Goal: Task Accomplishment & Management: Manage account settings

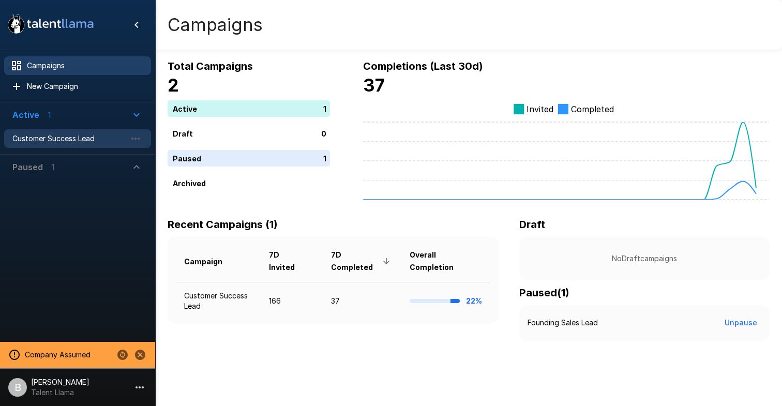
click at [70, 136] on span "Customer Success Lead" at bounding box center [69, 138] width 114 height 10
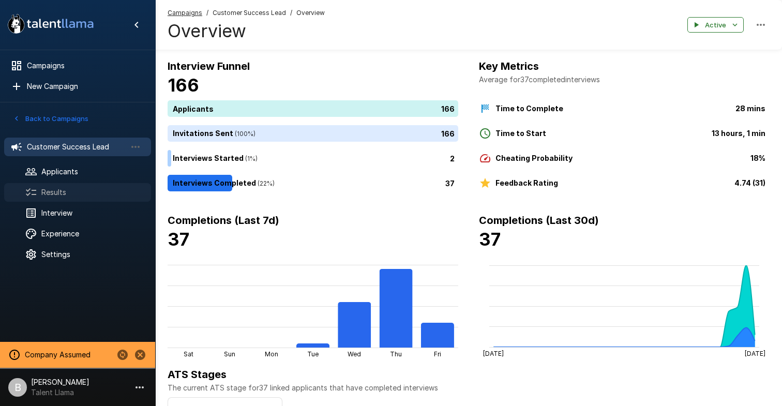
click at [67, 192] on span "Results" at bounding box center [91, 192] width 101 height 10
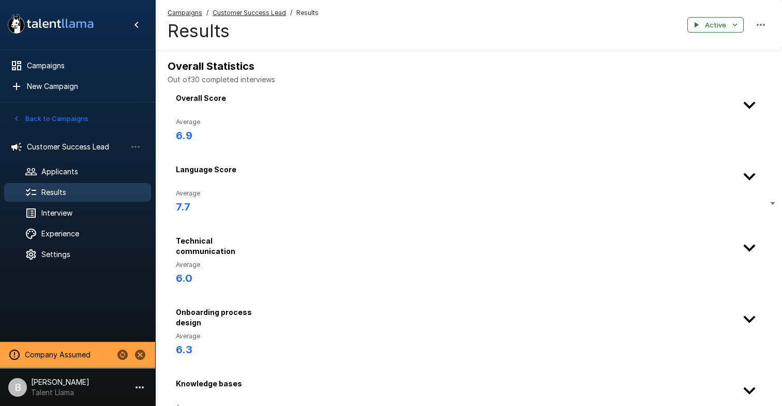
type input "***"
drag, startPoint x: 230, startPoint y: 202, endPoint x: 123, endPoint y: 202, distance: 107.1
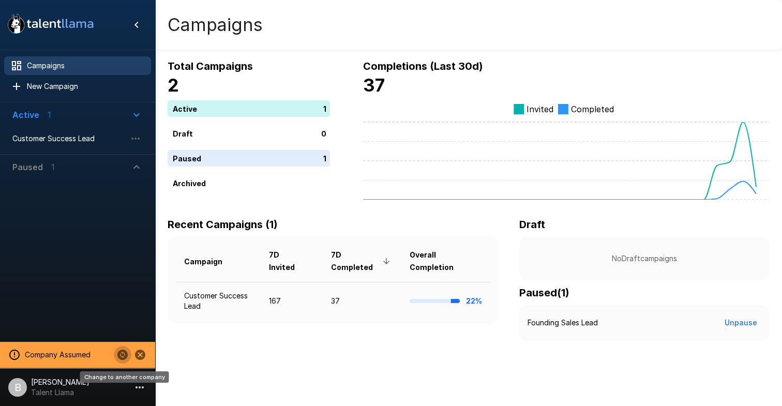
click at [120, 352] on icon "Change to another company" at bounding box center [122, 355] width 10 height 10
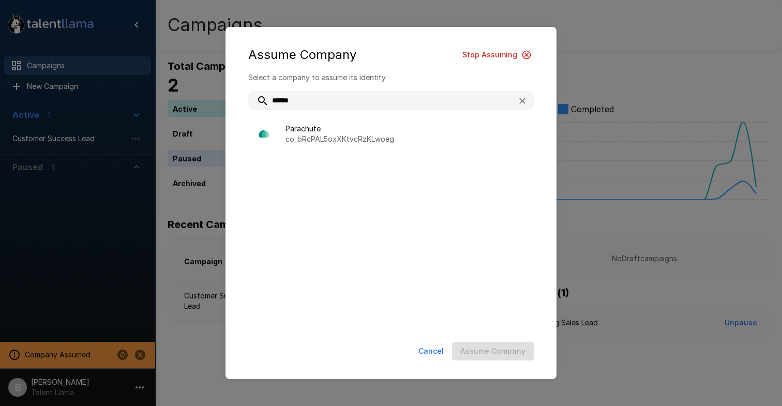
type input "******"
click at [343, 145] on div "Parachute co_bRcPAL5oxXKtvcRzKLwoeg" at bounding box center [391, 133] width 286 height 31
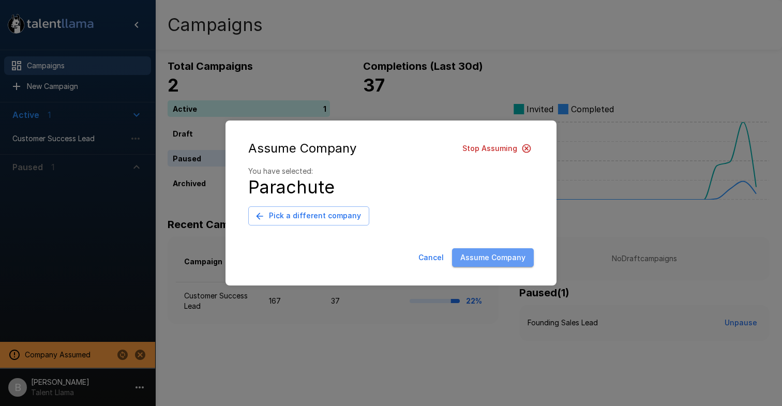
click at [496, 256] on button "Assume Company" at bounding box center [493, 257] width 82 height 19
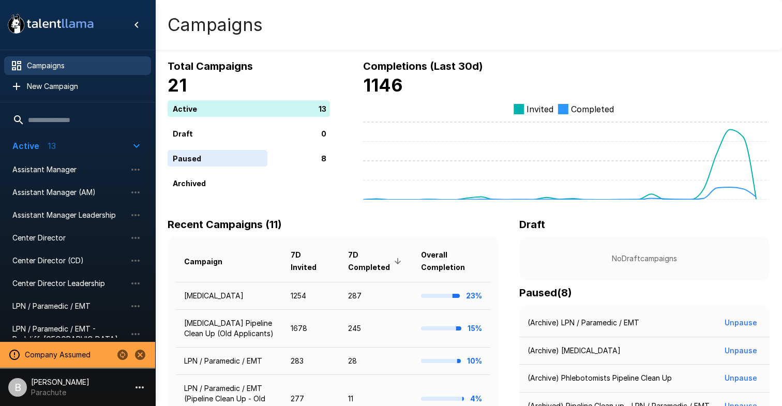
click at [68, 360] on p "Company Assumed" at bounding box center [58, 355] width 66 height 10
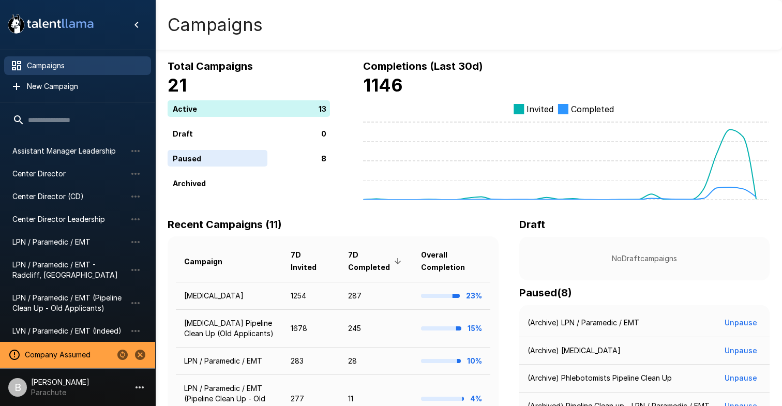
scroll to position [65, 0]
click at [66, 242] on span "LPN / Paramedic / EMT" at bounding box center [69, 241] width 114 height 10
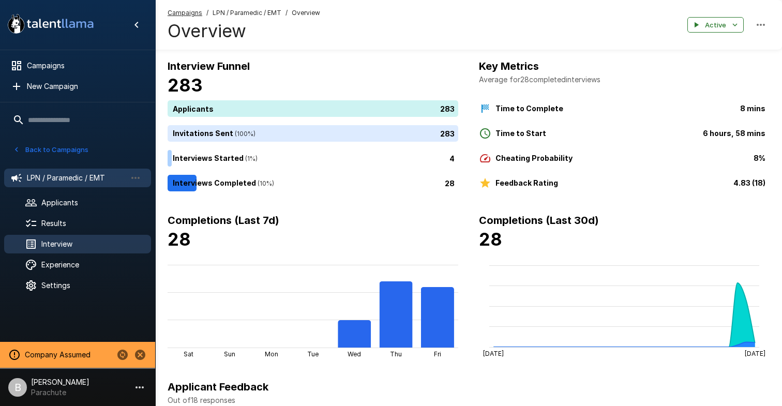
click at [68, 236] on div "Interview" at bounding box center [77, 244] width 147 height 19
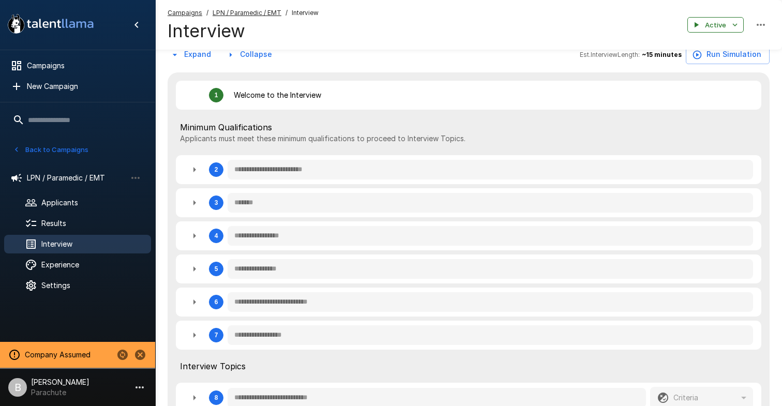
scroll to position [198, 0]
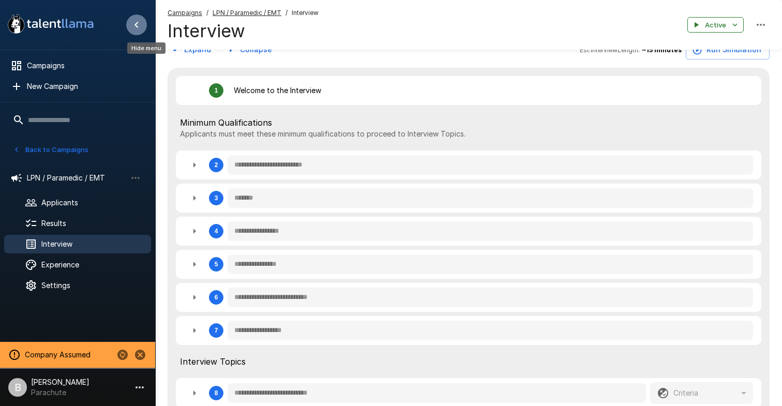
click at [142, 26] on icon "Hide menu" at bounding box center [136, 25] width 12 height 12
type textarea "*"
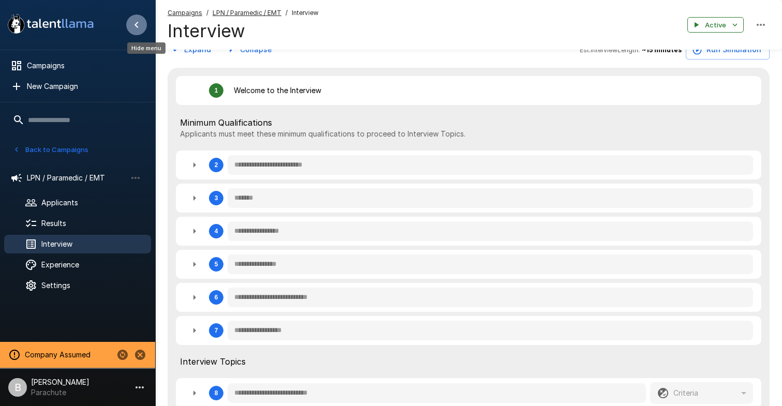
type textarea "*"
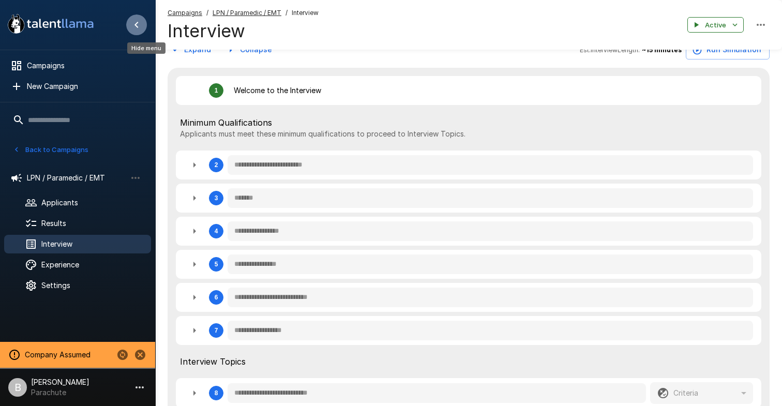
type textarea "*"
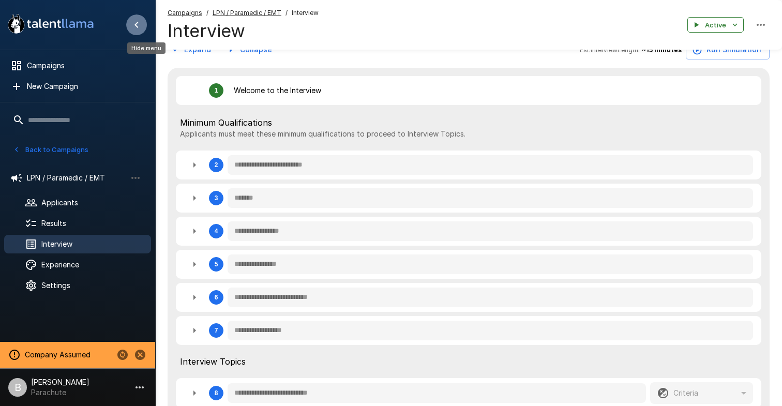
type textarea "*"
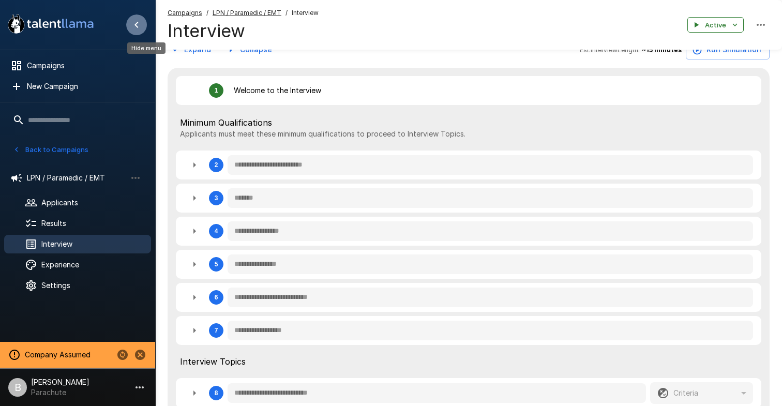
type textarea "*"
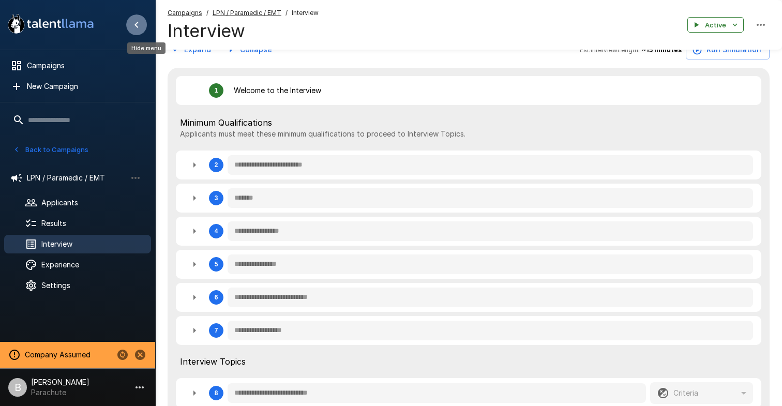
type textarea "*"
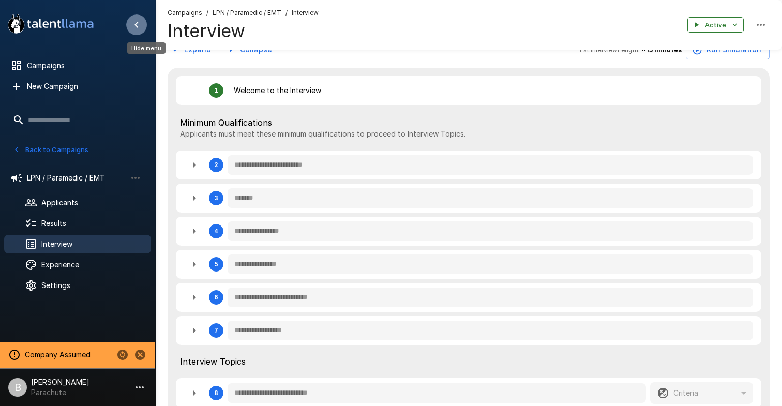
type textarea "*"
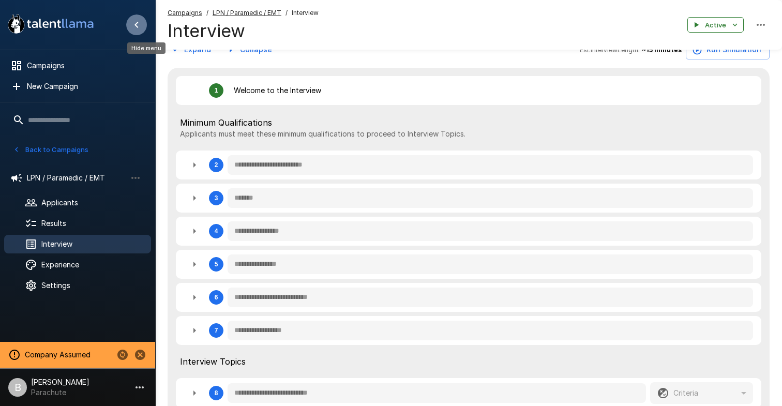
type textarea "*"
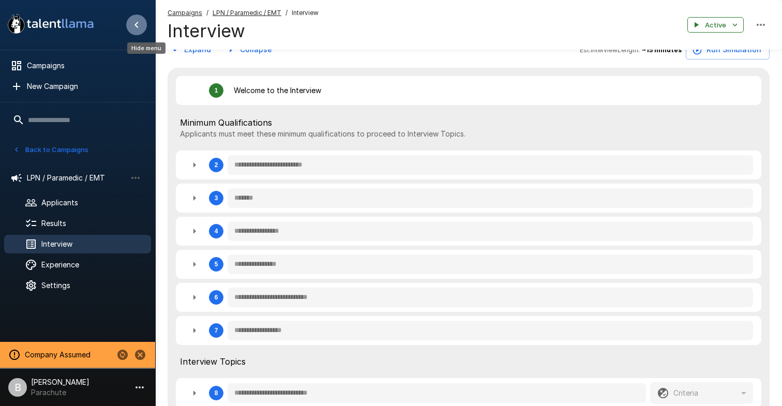
type textarea "*"
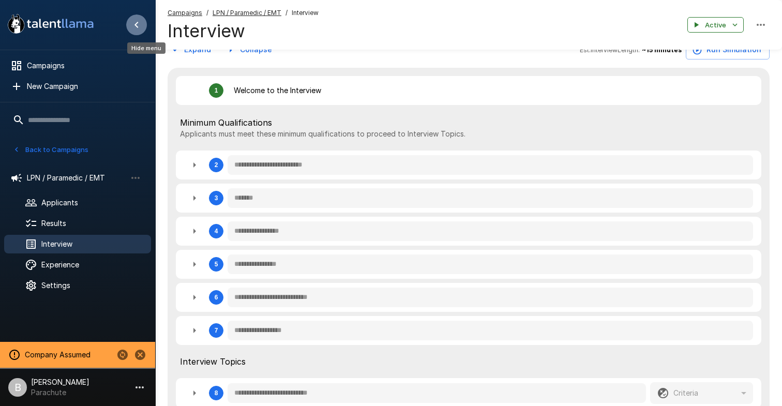
type textarea "*"
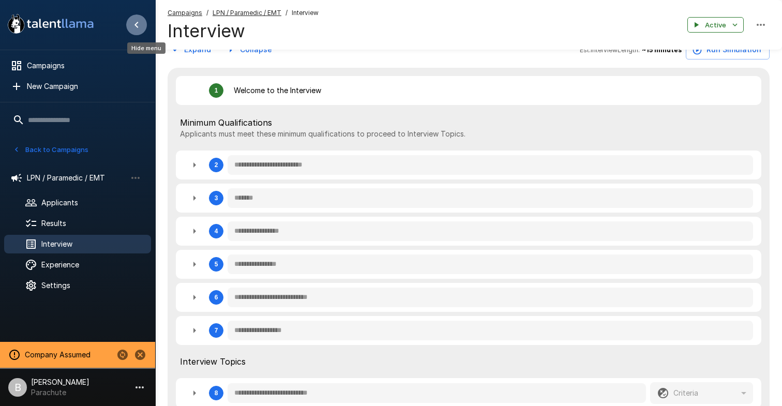
type textarea "*"
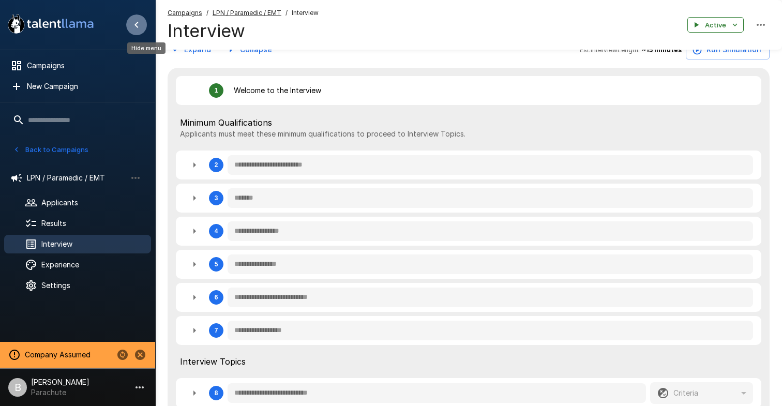
type textarea "*"
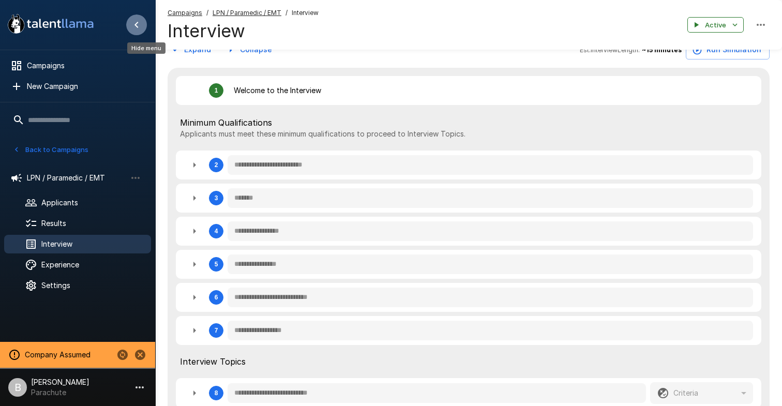
type textarea "*"
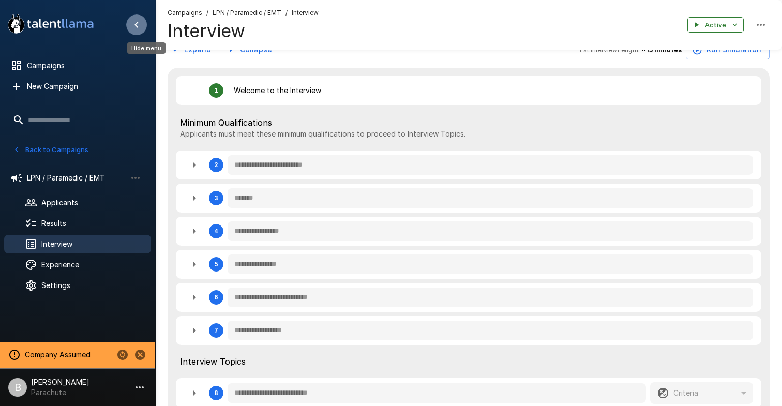
type textarea "*"
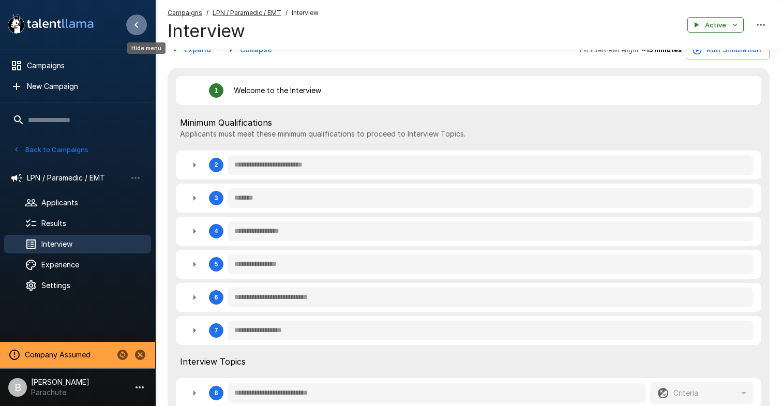
type textarea "*"
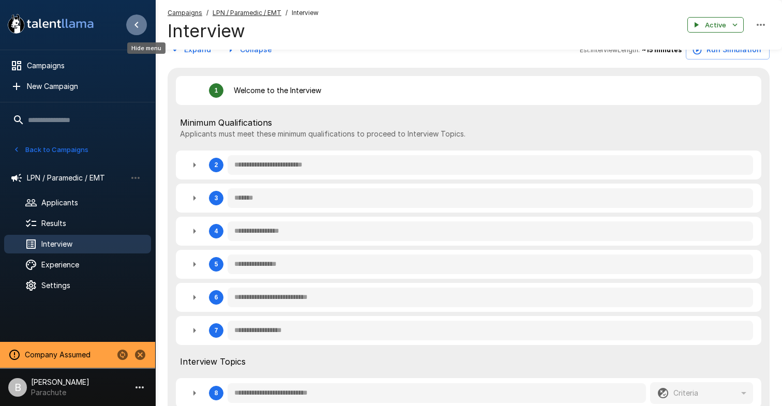
type textarea "*"
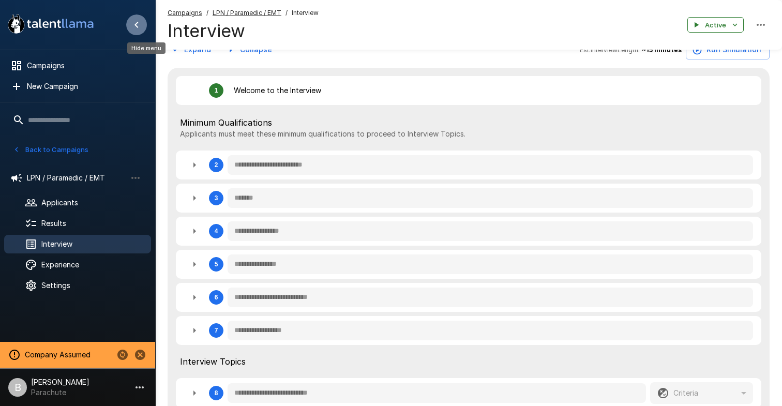
type textarea "*"
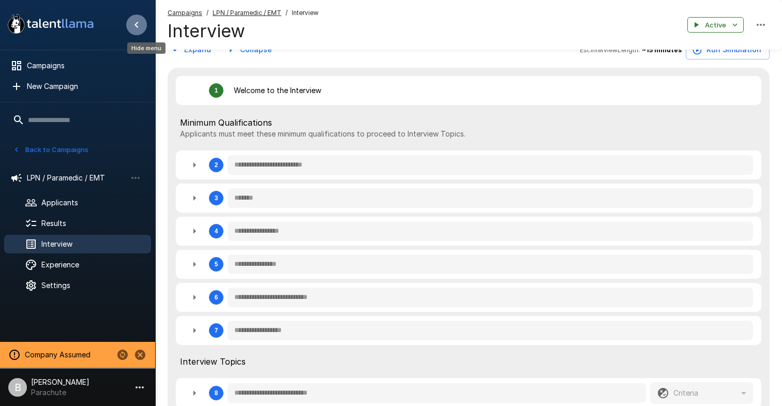
type textarea "*"
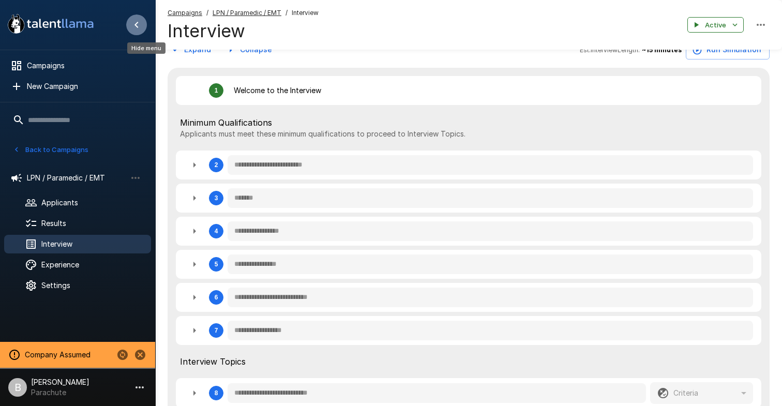
type textarea "*"
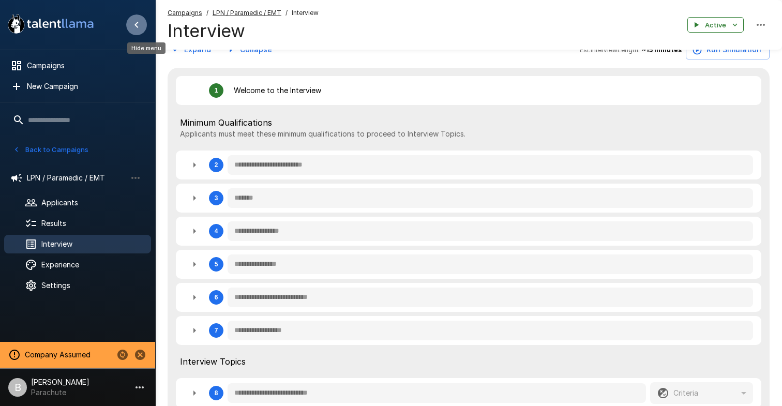
type textarea "*"
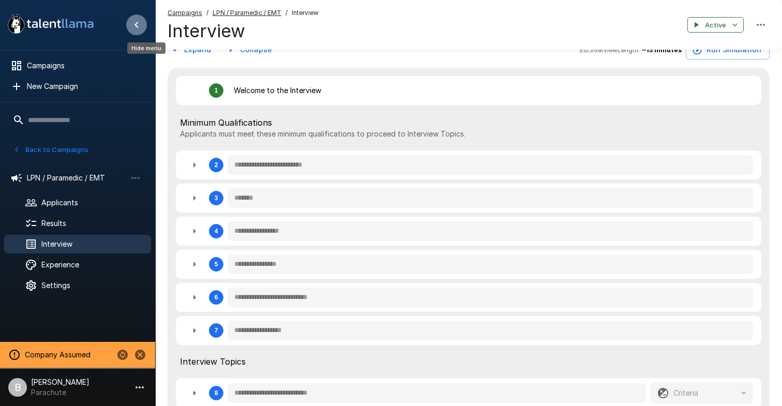
type textarea "*"
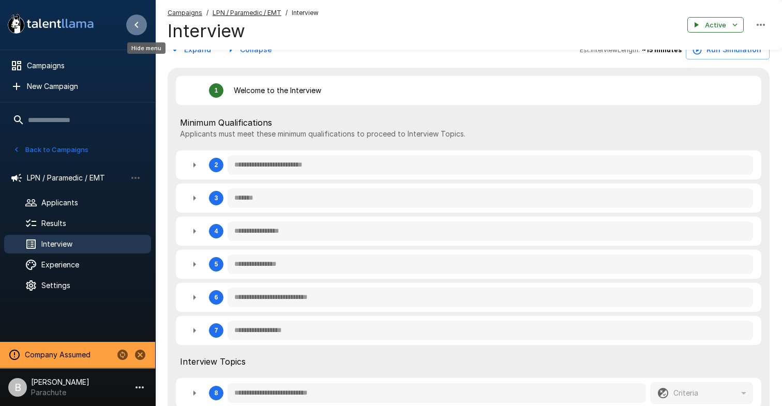
type textarea "*"
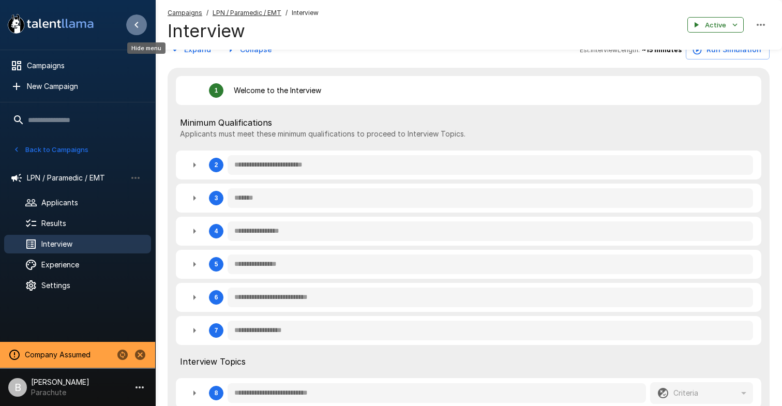
type textarea "*"
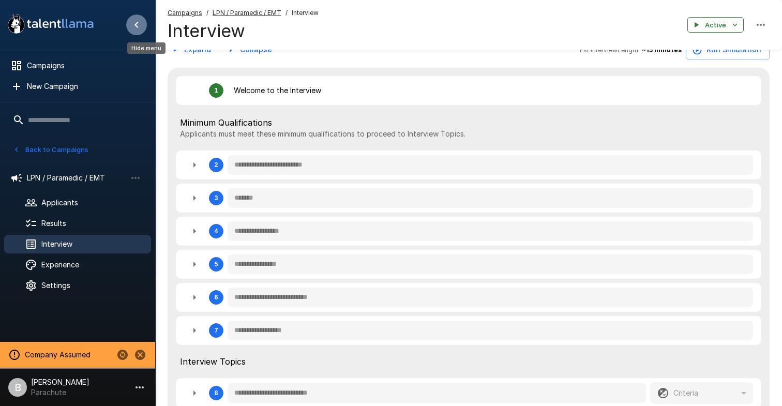
type textarea "*"
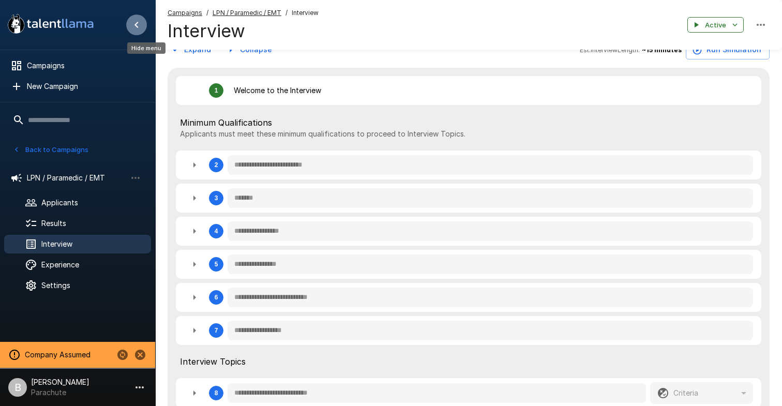
type textarea "*"
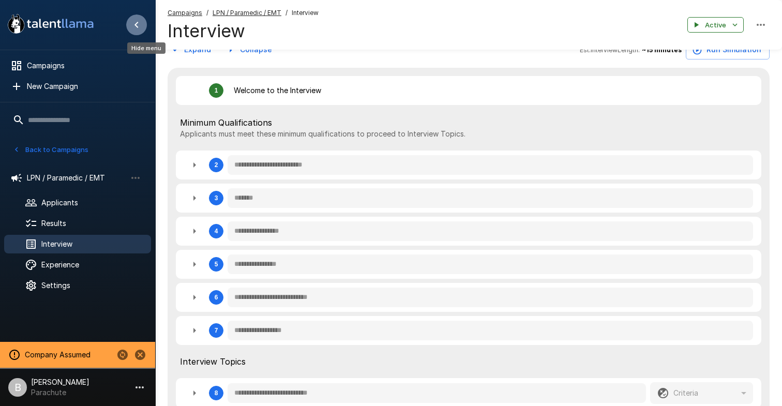
type textarea "*"
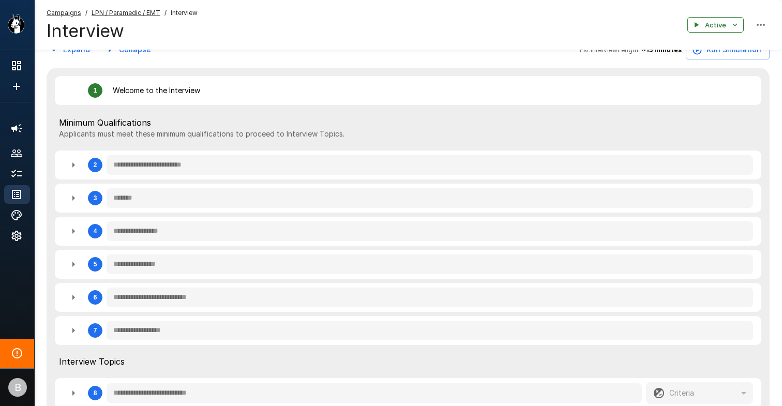
type textarea "*"
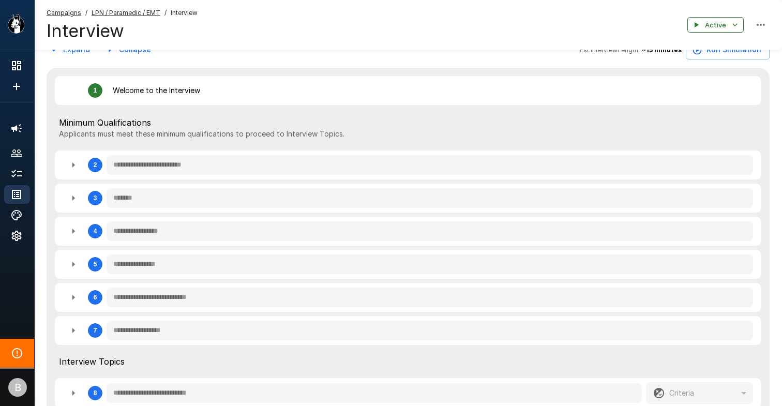
type textarea "*"
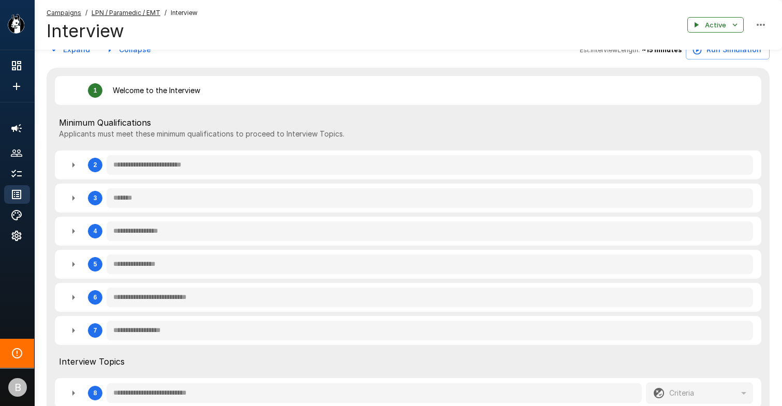
type textarea "*"
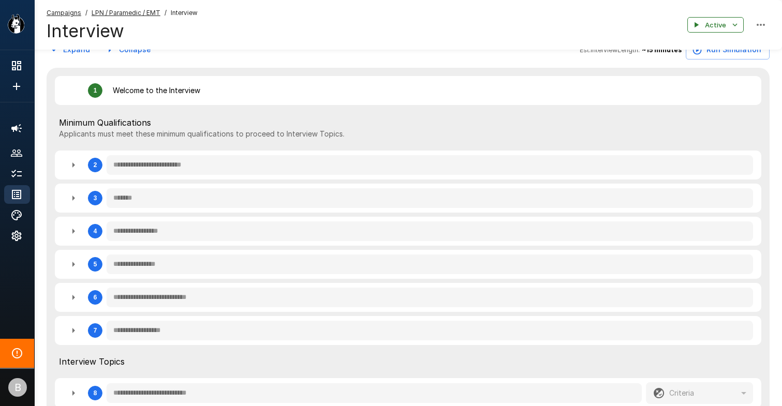
type textarea "*"
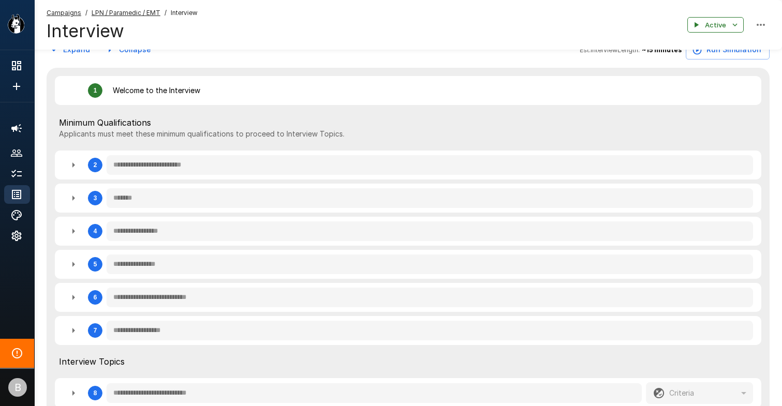
type textarea "*"
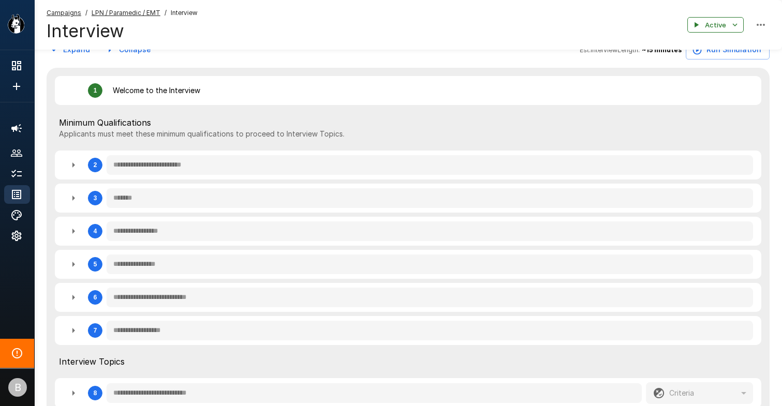
type textarea "*"
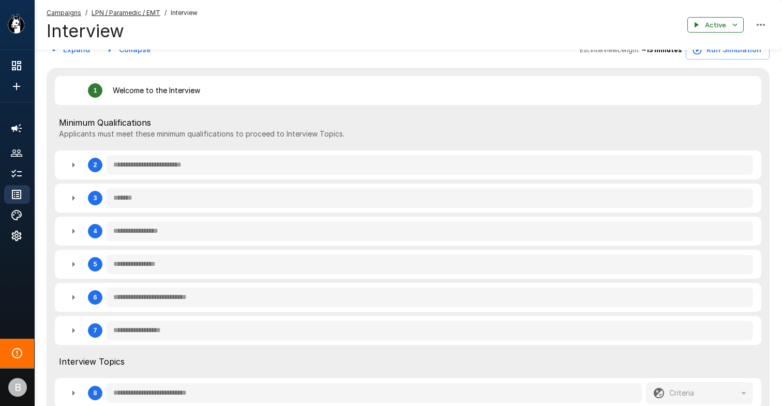
type textarea "*"
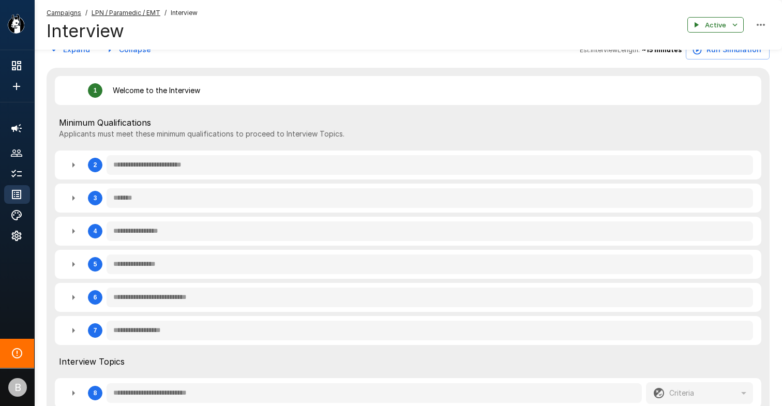
type textarea "*"
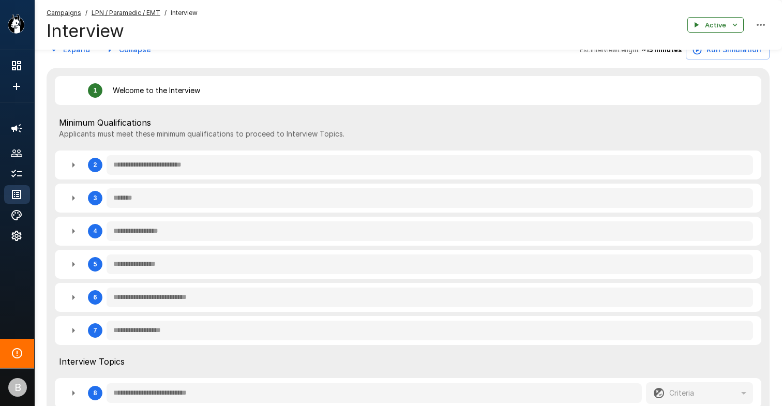
type textarea "*"
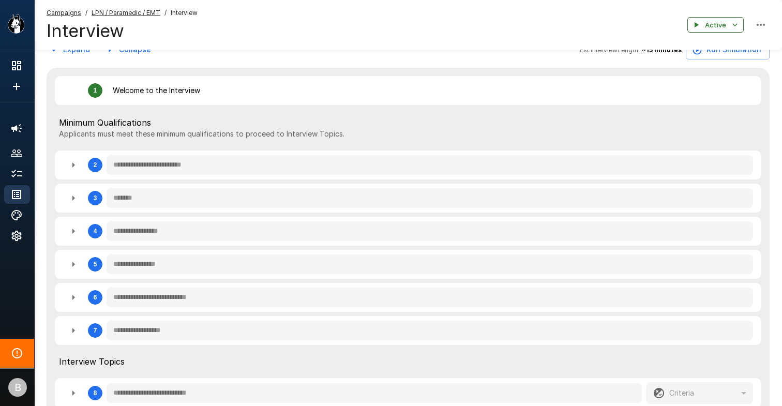
type textarea "*"
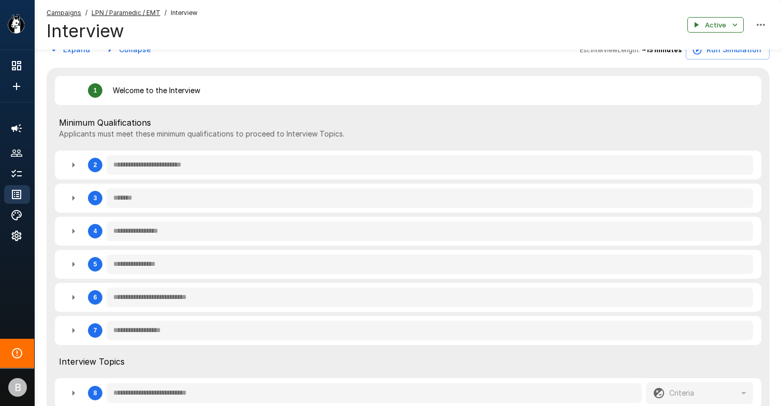
type textarea "*"
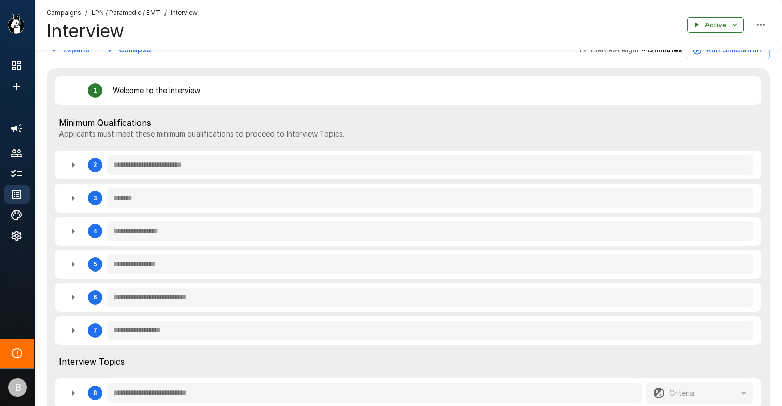
type textarea "*"
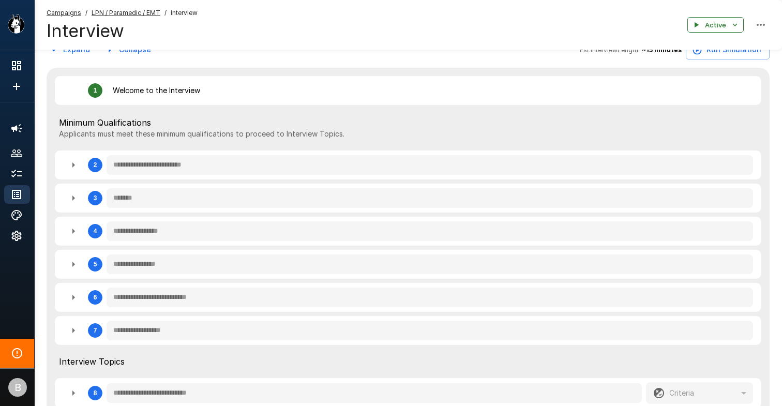
type textarea "*"
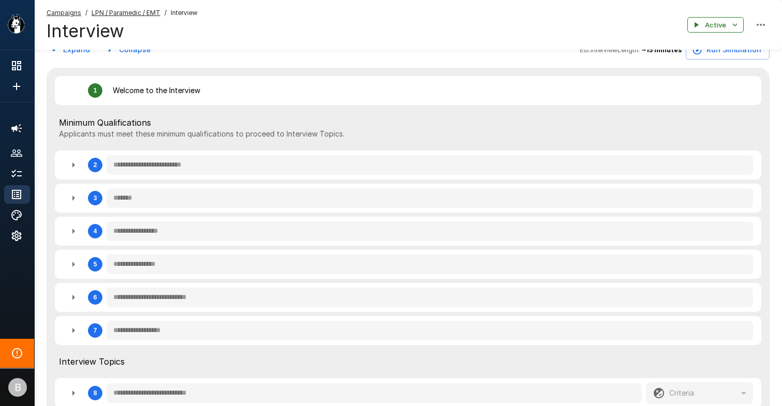
type textarea "*"
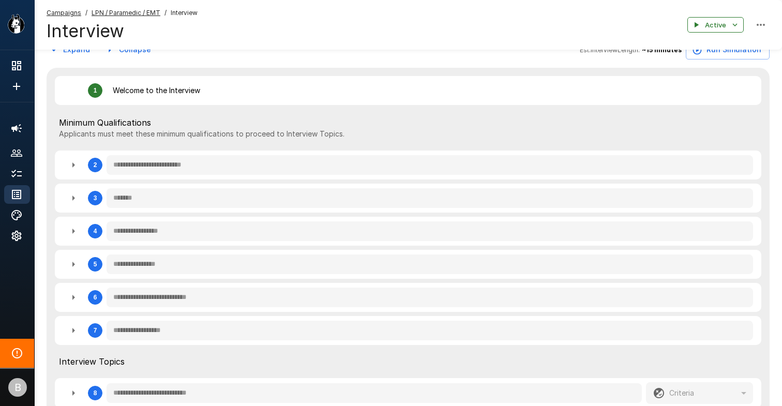
type textarea "*"
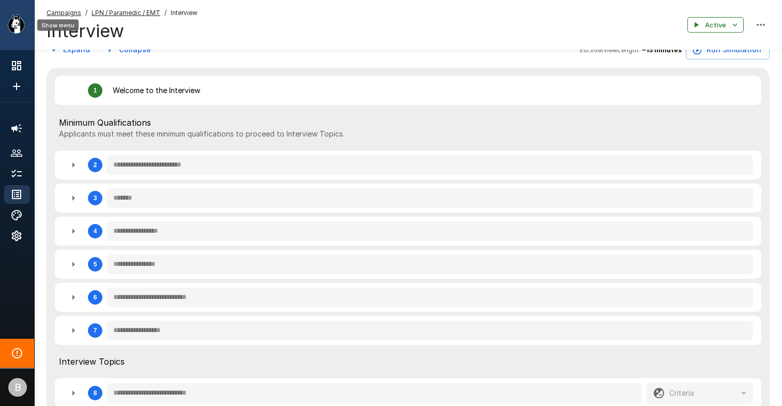
click at [14, 15] on icon ".st0{fill:#FFFFFF;} .st1{fill:#76a4ed;}" at bounding box center [50, 23] width 93 height 27
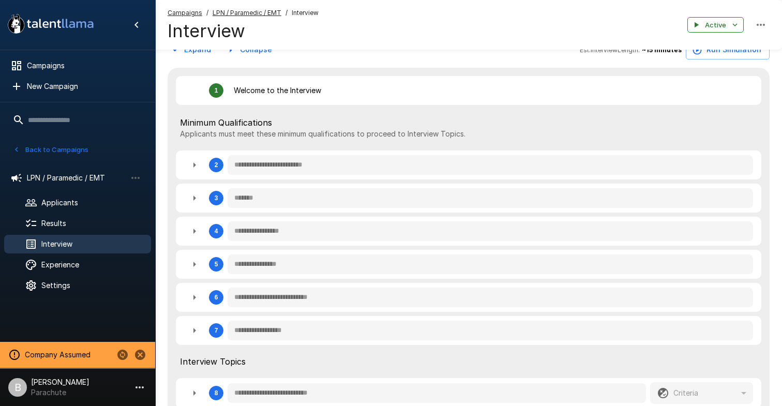
click at [23, 145] on button "Back to Campaigns" at bounding box center [50, 150] width 81 height 16
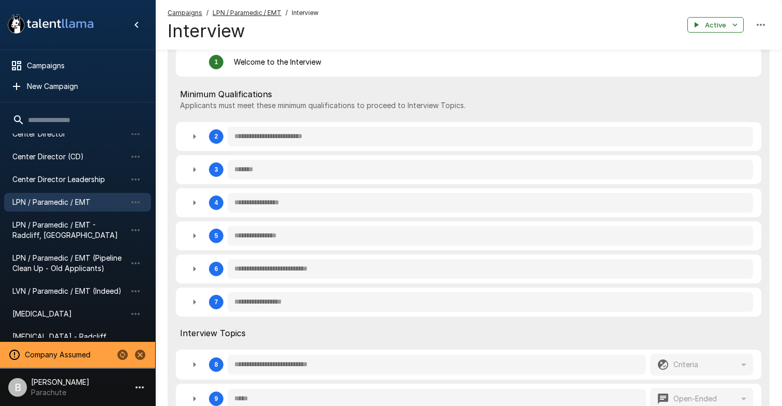
scroll to position [100, 0]
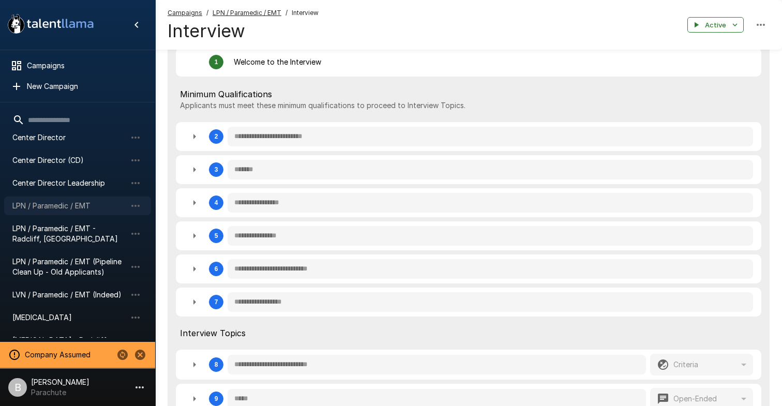
click at [67, 207] on span "LPN / Paramedic / EMT" at bounding box center [69, 206] width 114 height 10
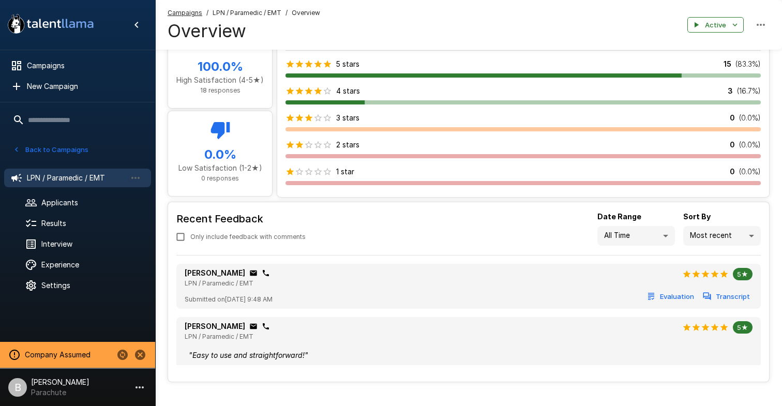
scroll to position [411, 0]
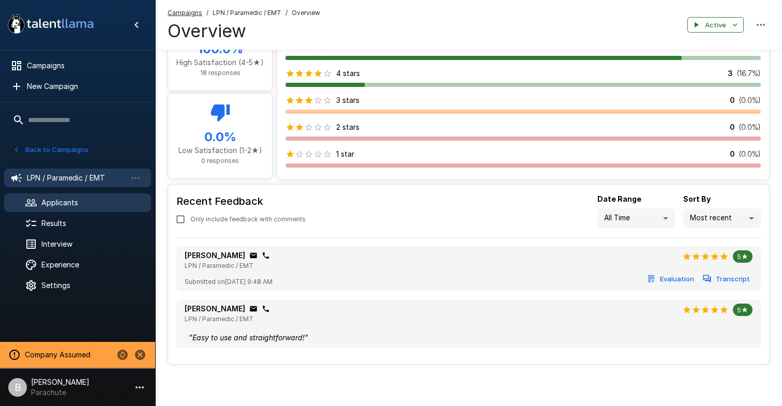
click at [59, 198] on span "Applicants" at bounding box center [91, 203] width 101 height 10
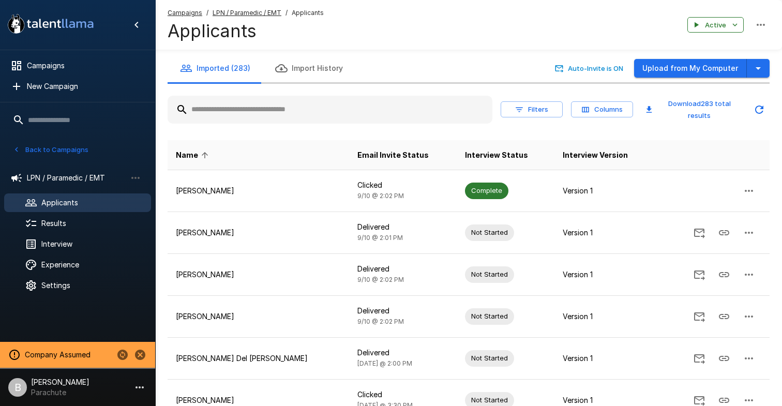
click at [289, 102] on input "text" at bounding box center [330, 109] width 325 height 19
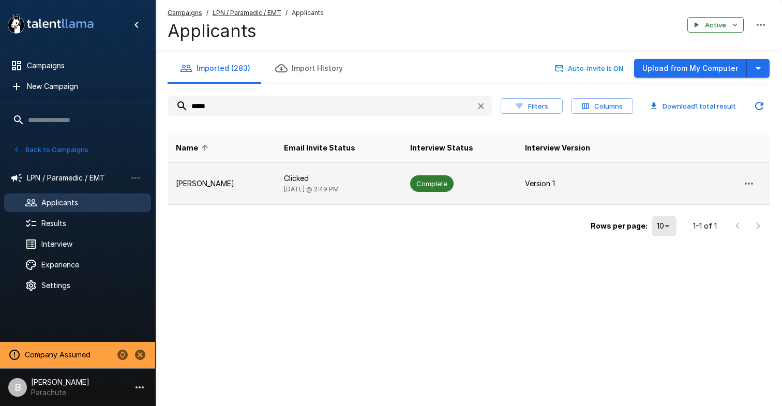
click at [228, 189] on td "Austin Mitcham" at bounding box center [222, 184] width 108 height 42
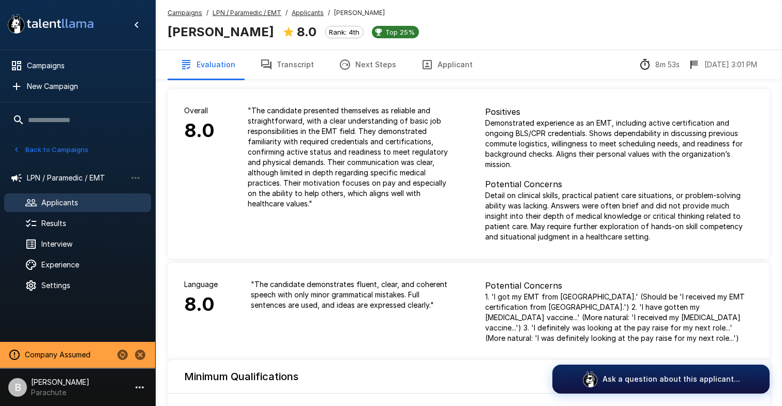
click at [303, 72] on button "Transcript" at bounding box center [287, 64] width 79 height 29
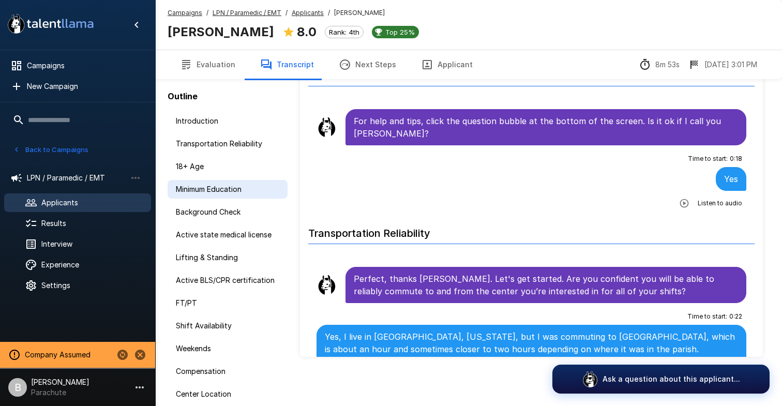
scroll to position [61, 0]
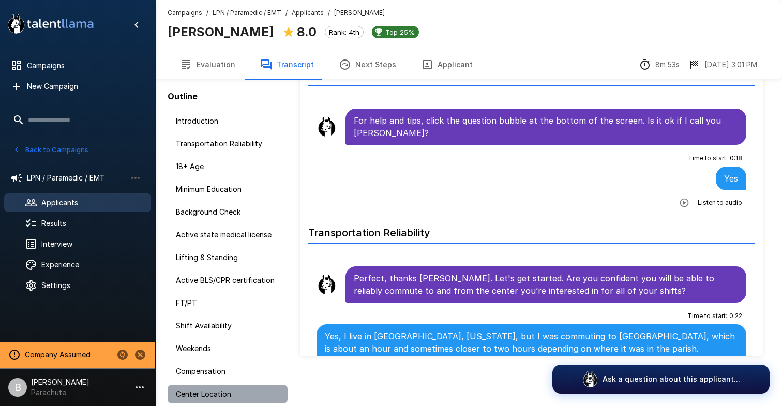
click at [229, 391] on span "Center Location" at bounding box center [227, 394] width 103 height 10
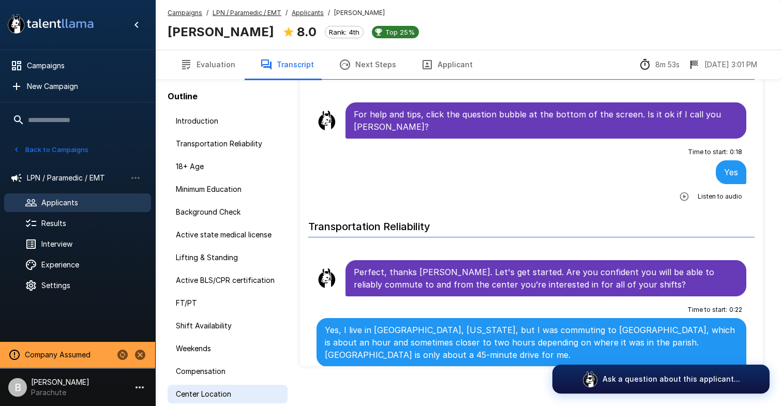
scroll to position [51, 0]
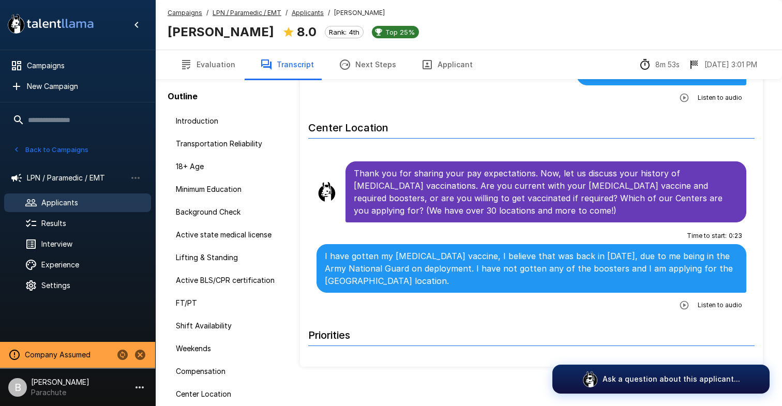
scroll to position [1957, 0]
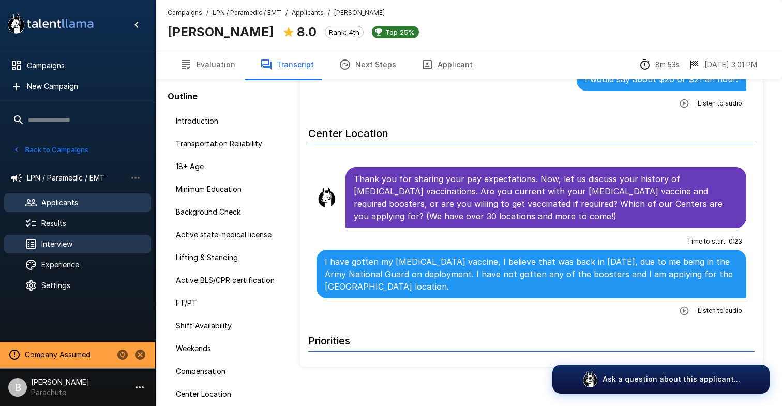
click at [72, 243] on span "Interview" at bounding box center [91, 244] width 101 height 10
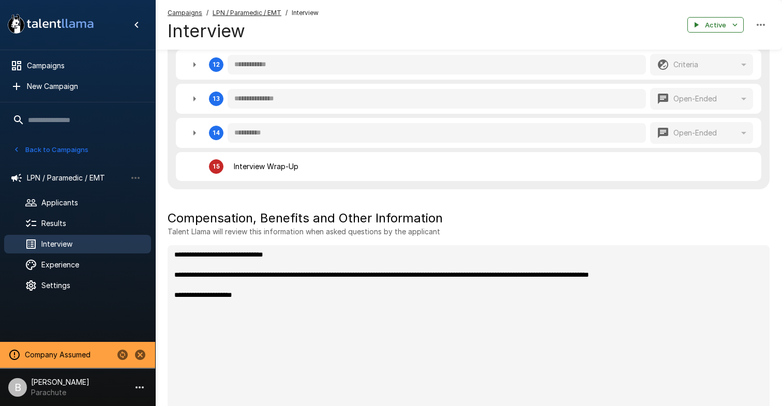
scroll to position [662, 0]
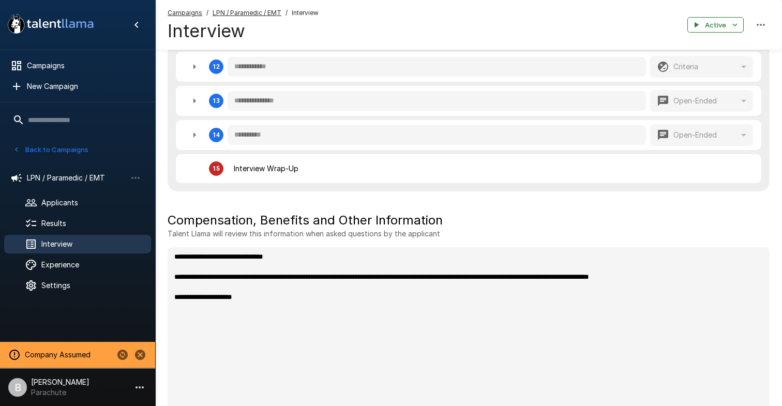
click at [187, 102] on button "button" at bounding box center [194, 101] width 21 height 21
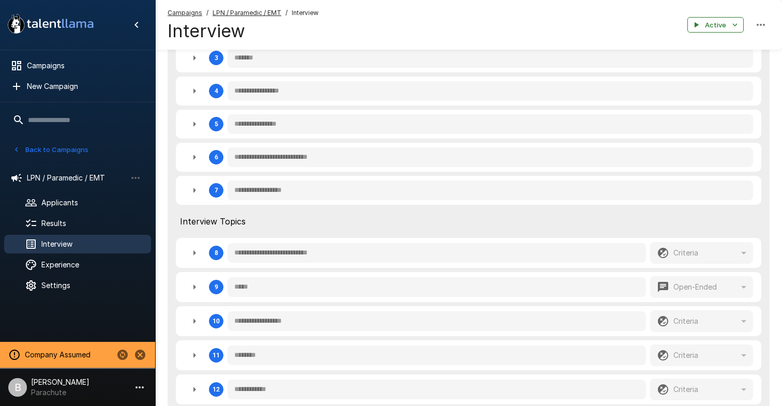
scroll to position [0, 0]
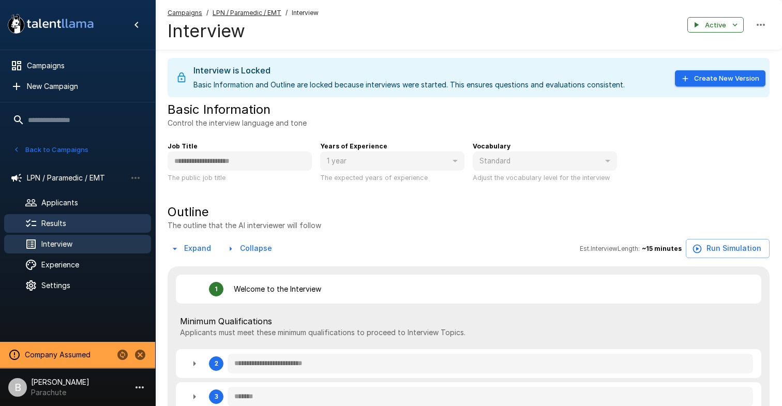
click at [61, 217] on div "Results" at bounding box center [77, 223] width 147 height 19
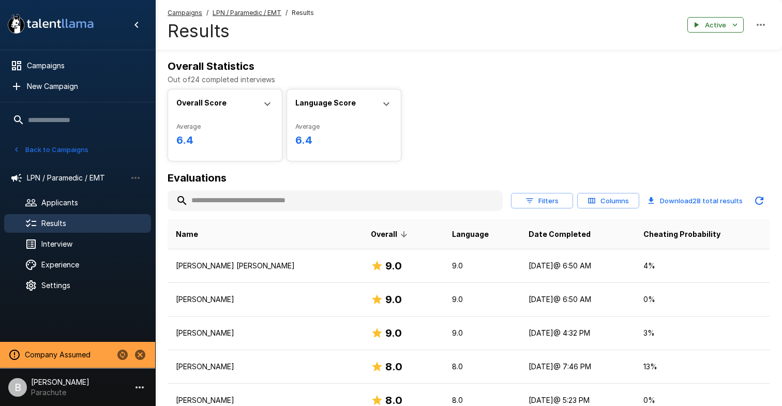
click at [234, 193] on input "text" at bounding box center [335, 200] width 335 height 19
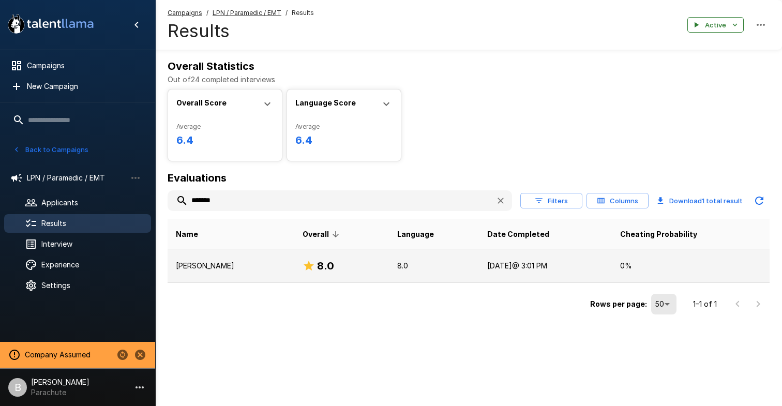
click at [201, 267] on p "Austin Mitcham" at bounding box center [231, 266] width 110 height 10
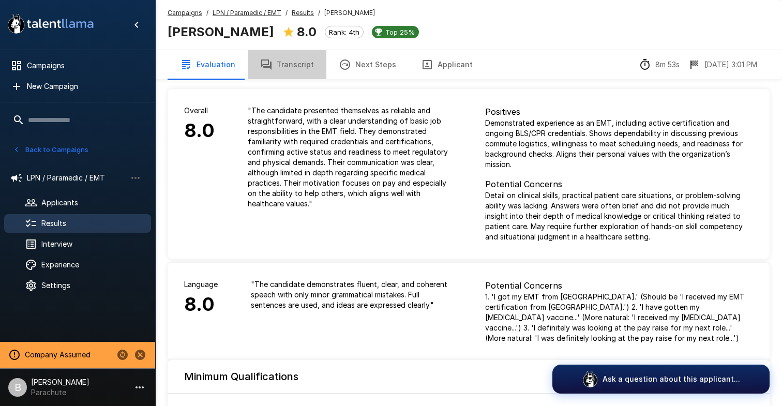
click at [288, 67] on button "Transcript" at bounding box center [287, 64] width 79 height 29
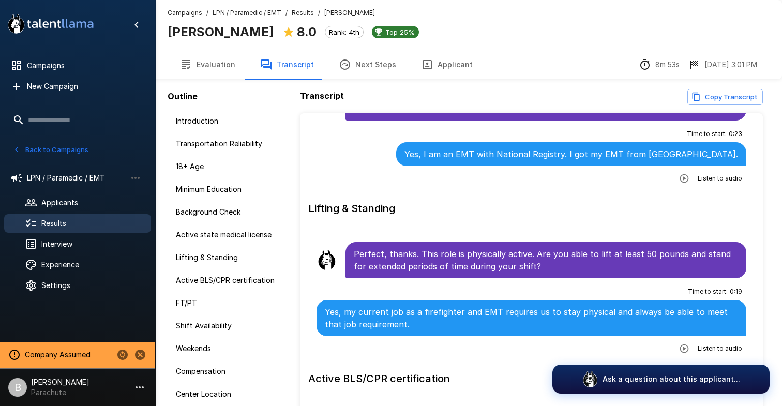
scroll to position [971, 0]
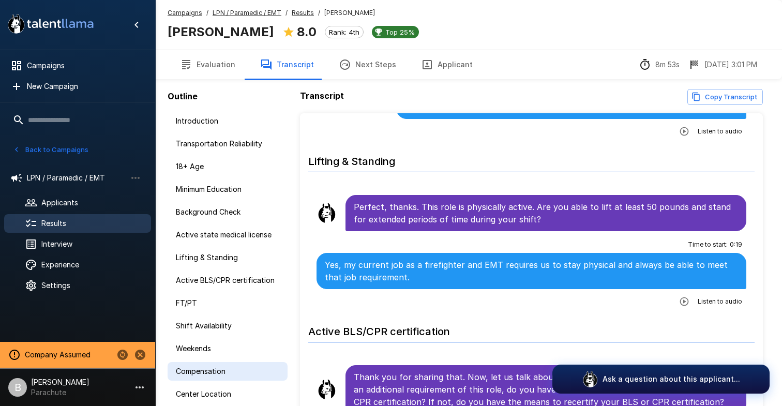
click at [222, 377] on div "Compensation" at bounding box center [228, 371] width 120 height 19
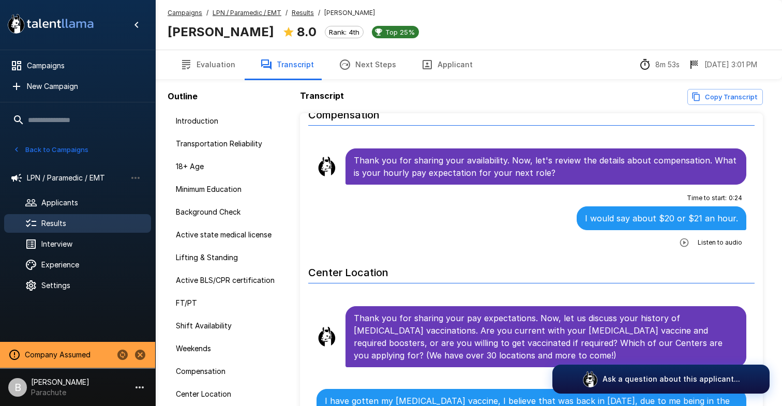
scroll to position [1873, 0]
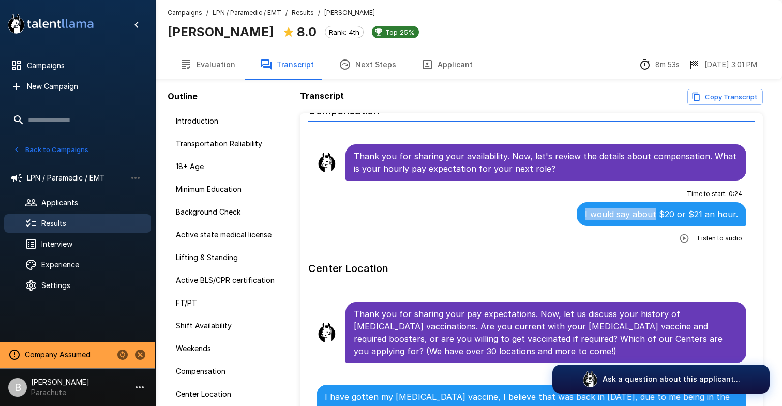
drag, startPoint x: 659, startPoint y: 189, endPoint x: 590, endPoint y: 188, distance: 68.8
click at [590, 202] on div "I would say about $20 or $21 an hour." at bounding box center [662, 214] width 170 height 24
copy p "I would say about"
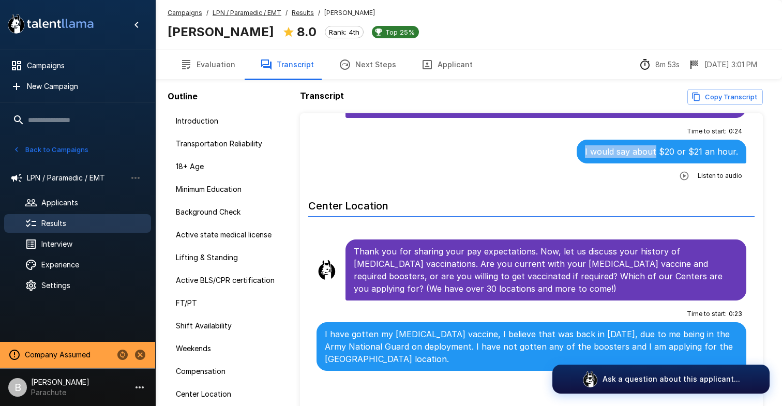
scroll to position [1923, 0]
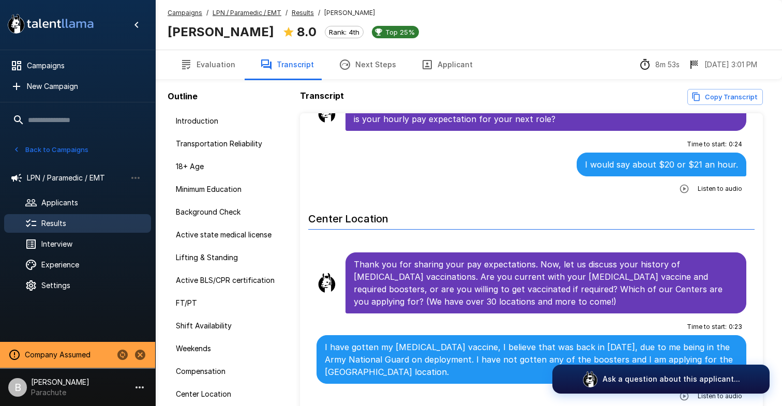
click at [711, 158] on p "I would say about $20 or $21 an hour." at bounding box center [661, 164] width 153 height 12
click at [71, 244] on span "Interview" at bounding box center [91, 244] width 101 height 10
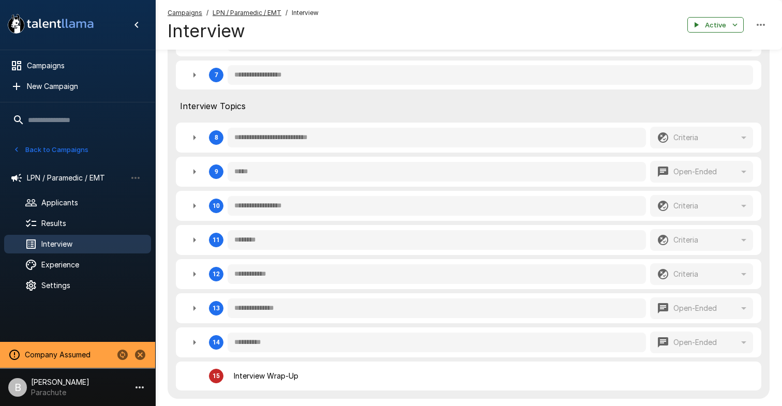
scroll to position [481, 0]
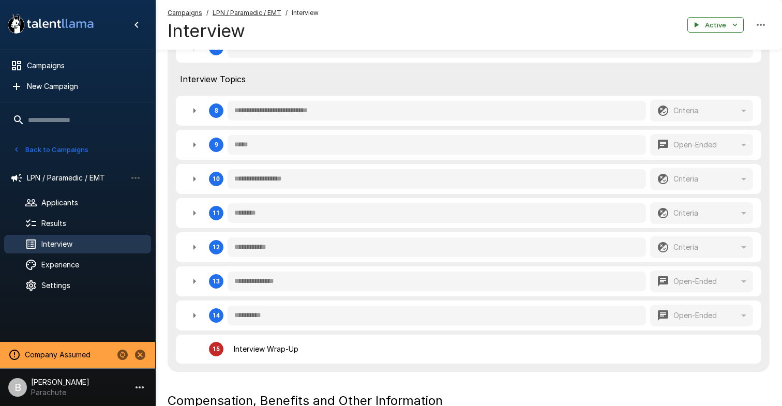
click at [191, 285] on icon "button" at bounding box center [194, 281] width 12 height 12
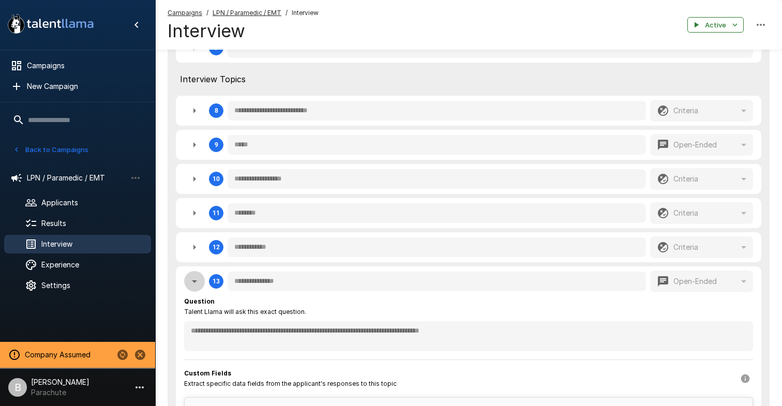
click at [196, 285] on icon "button" at bounding box center [194, 281] width 12 height 12
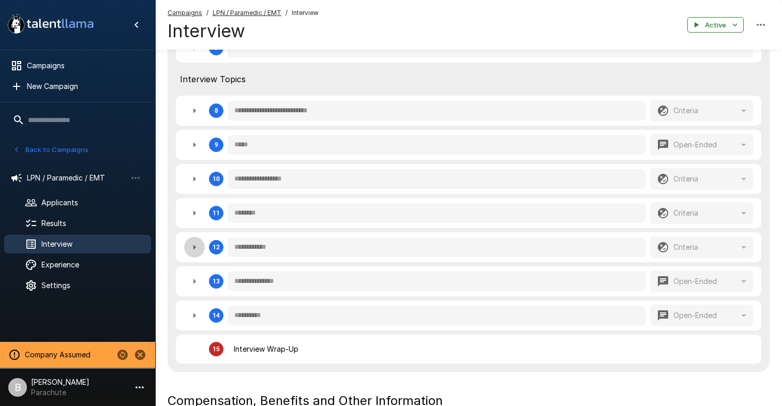
click at [199, 253] on icon "button" at bounding box center [194, 247] width 12 height 12
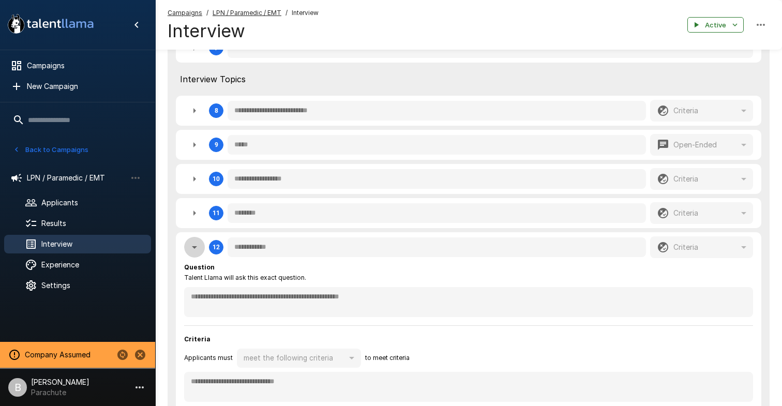
click at [199, 253] on icon "button" at bounding box center [194, 247] width 12 height 12
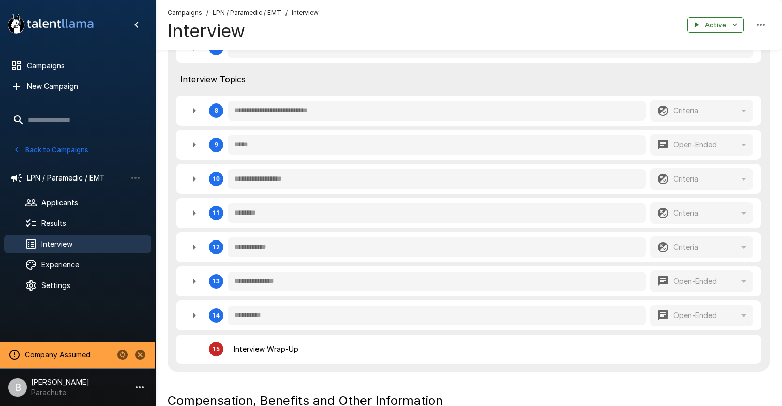
click at [193, 310] on icon "button" at bounding box center [194, 315] width 12 height 12
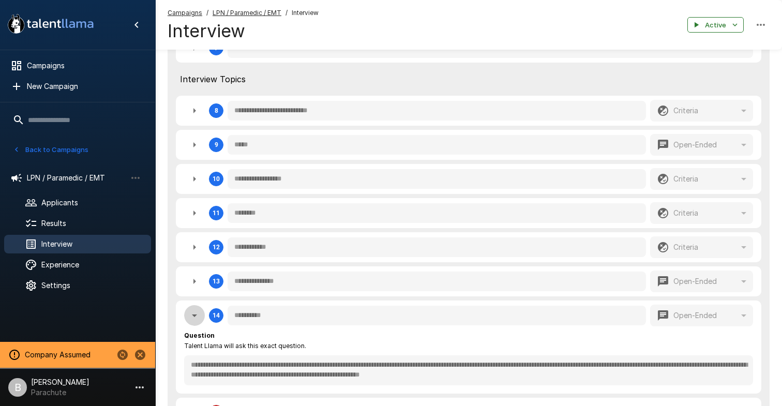
click at [193, 310] on icon "button" at bounding box center [194, 315] width 12 height 12
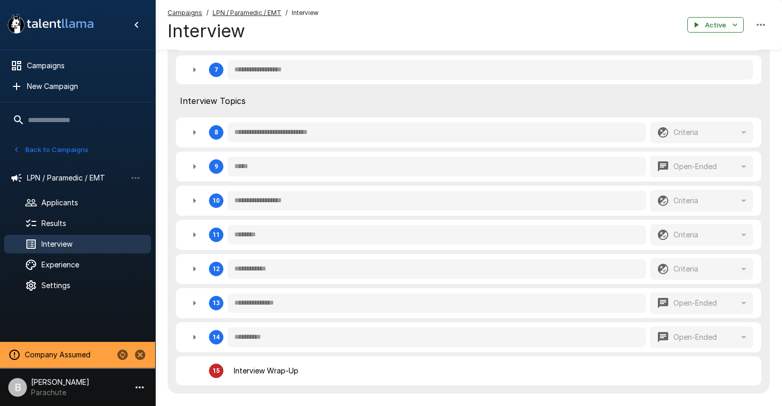
scroll to position [460, 0]
click at [193, 258] on div "**********" at bounding box center [468, 269] width 569 height 22
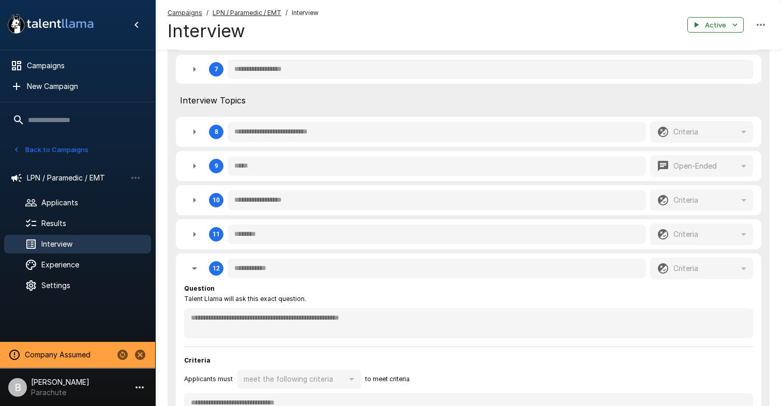
click at [198, 261] on button "button" at bounding box center [194, 268] width 21 height 21
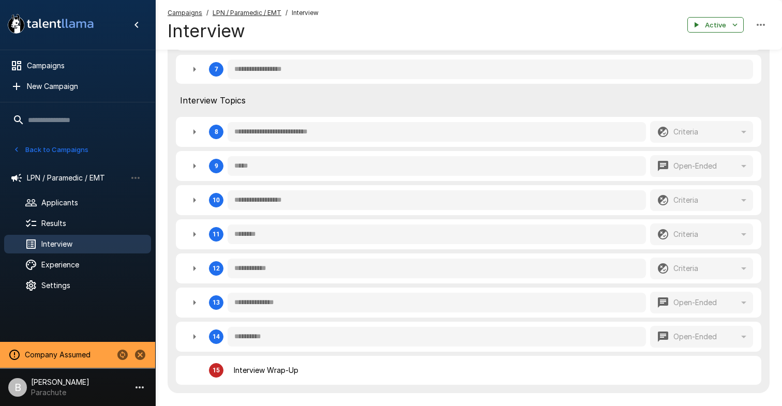
click at [191, 235] on icon "button" at bounding box center [194, 234] width 12 height 12
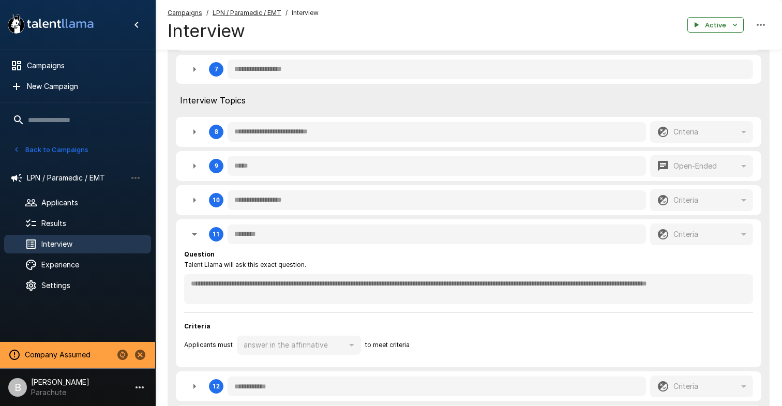
click at [191, 235] on icon "button" at bounding box center [194, 234] width 12 height 12
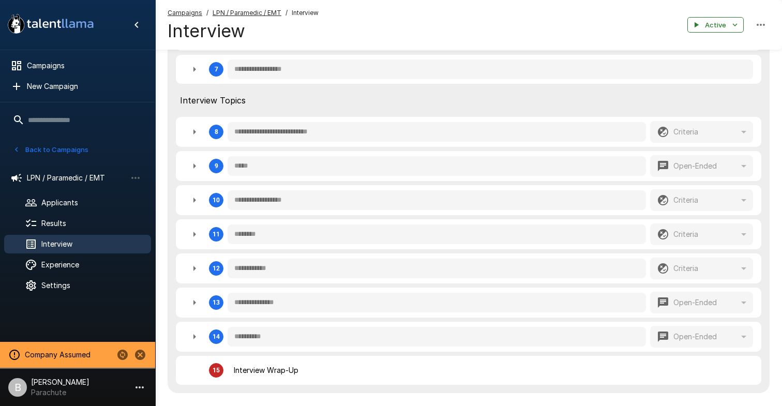
click at [191, 202] on icon "button" at bounding box center [194, 200] width 12 height 12
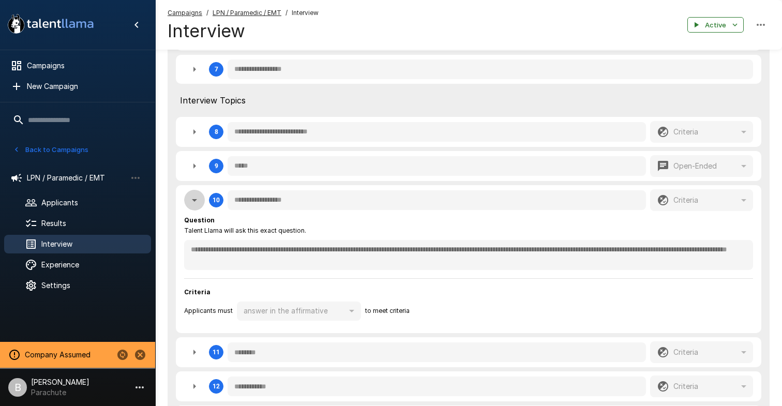
click at [191, 201] on icon "button" at bounding box center [194, 200] width 12 height 12
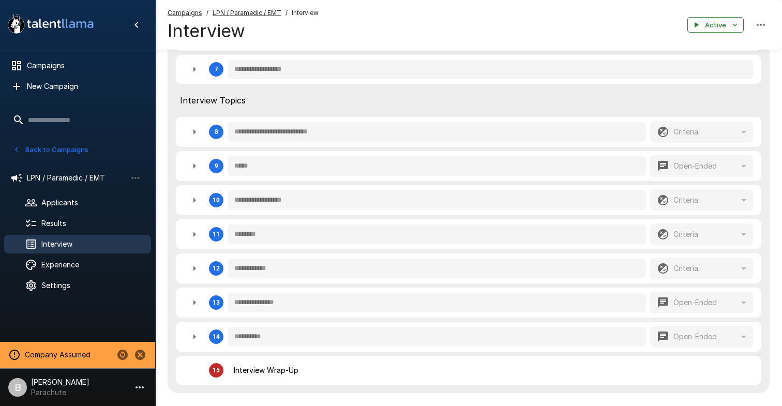
click at [192, 160] on icon "button" at bounding box center [194, 166] width 12 height 12
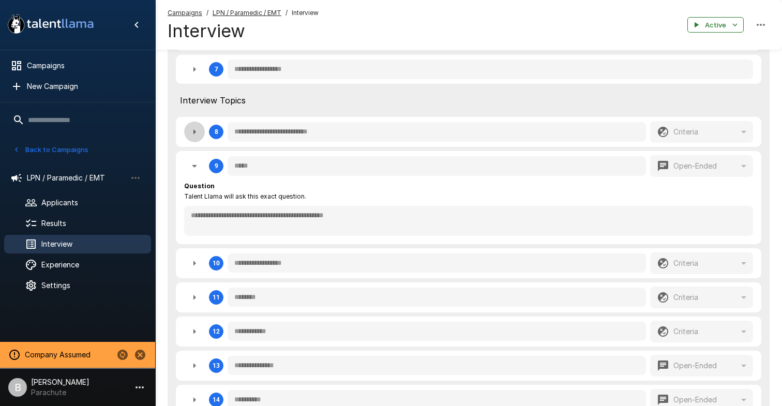
click at [192, 130] on icon "button" at bounding box center [194, 132] width 12 height 12
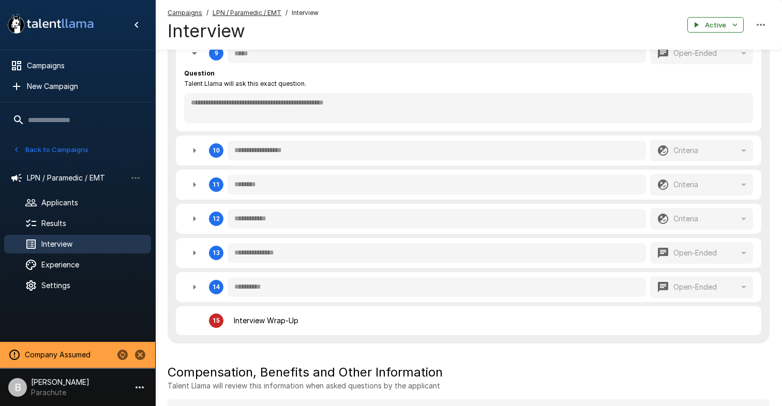
scroll to position [760, 0]
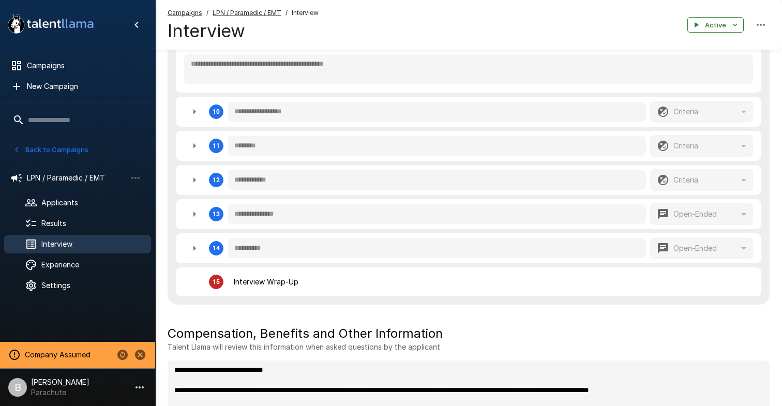
click at [188, 244] on icon "button" at bounding box center [194, 248] width 12 height 12
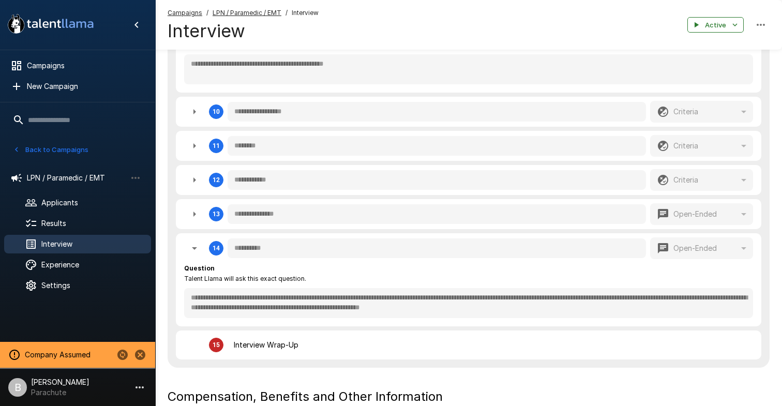
scroll to position [782, 0]
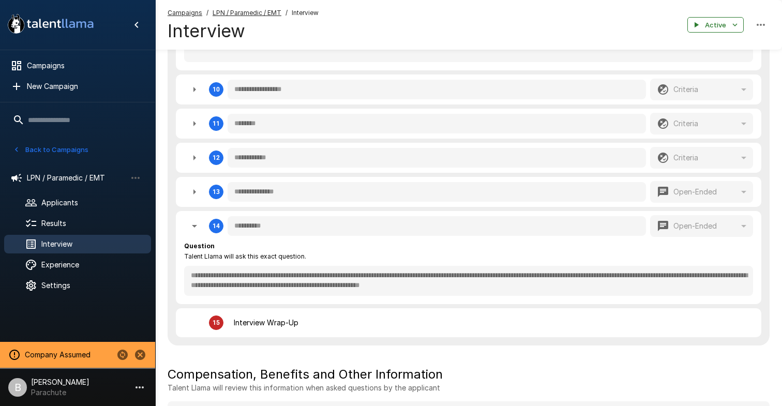
click at [186, 192] on button "button" at bounding box center [194, 192] width 21 height 21
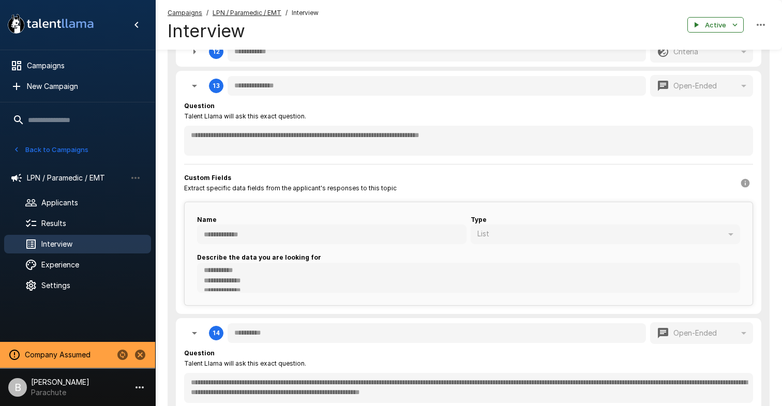
scroll to position [888, 0]
click at [127, 350] on icon "Change to another company" at bounding box center [122, 355] width 12 height 12
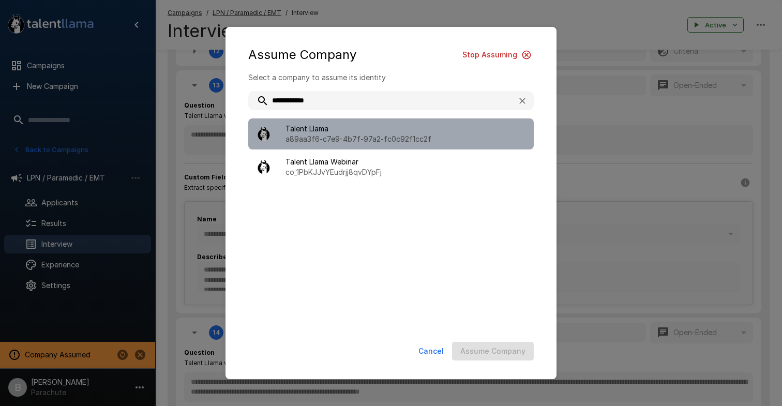
click at [335, 143] on p "a89aa3f6-c7e9-4b7f-97a2-fc0c92f1cc2f" at bounding box center [406, 139] width 240 height 10
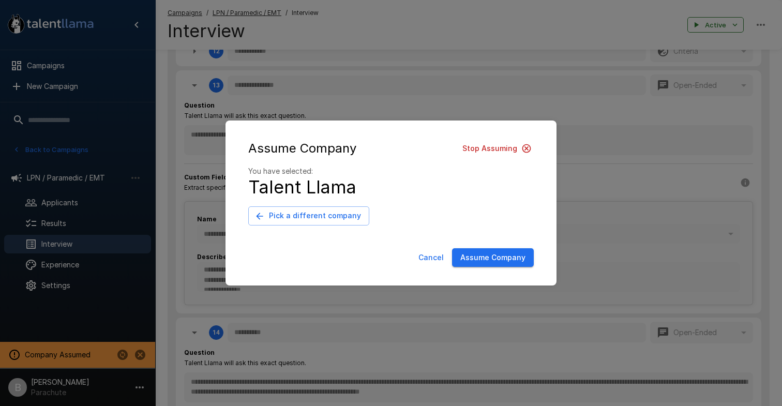
click at [528, 262] on button "Assume Company" at bounding box center [493, 257] width 82 height 19
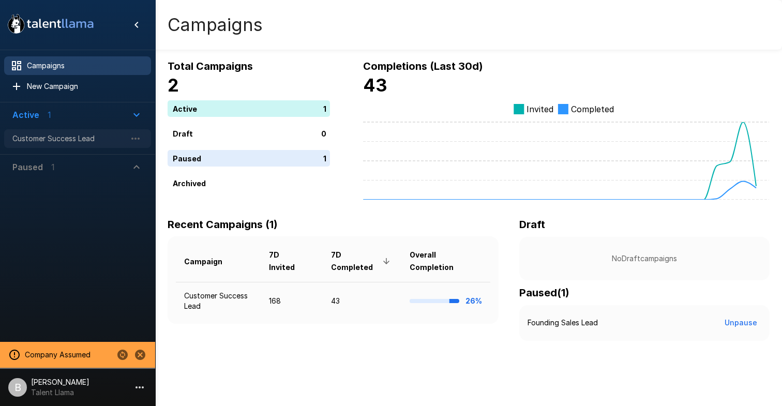
click at [51, 143] on span "Customer Success Lead" at bounding box center [69, 138] width 114 height 10
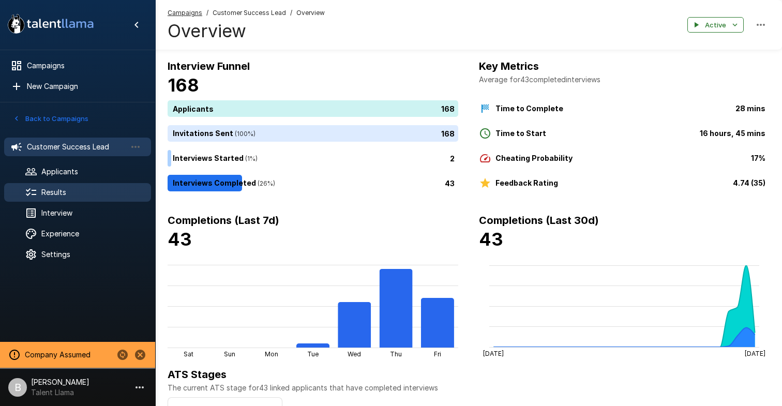
click at [70, 190] on span "Results" at bounding box center [91, 192] width 101 height 10
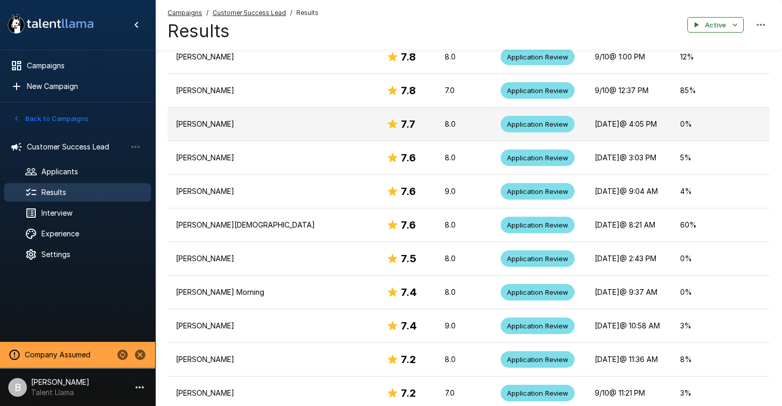
scroll to position [345, 0]
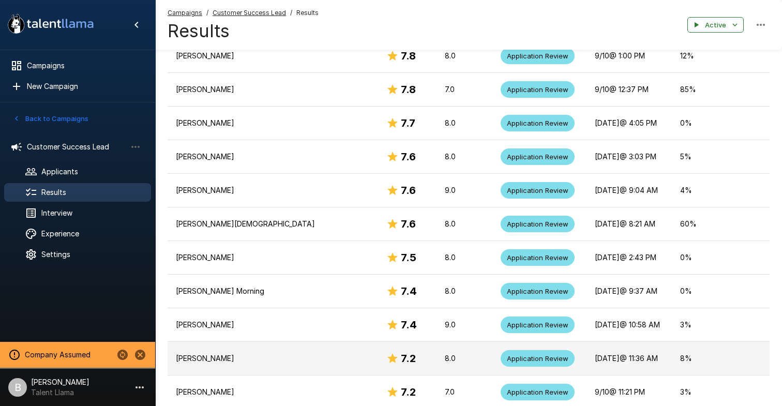
click at [225, 360] on p "Kyle Ashby" at bounding box center [273, 358] width 194 height 10
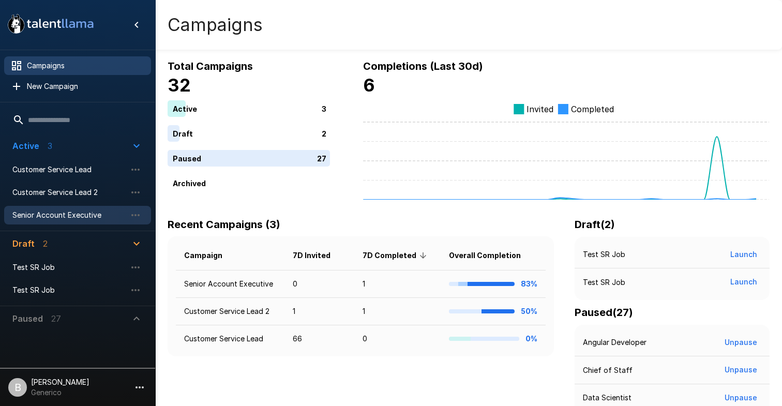
click at [71, 217] on span "Senior Account Executive" at bounding box center [69, 215] width 114 height 10
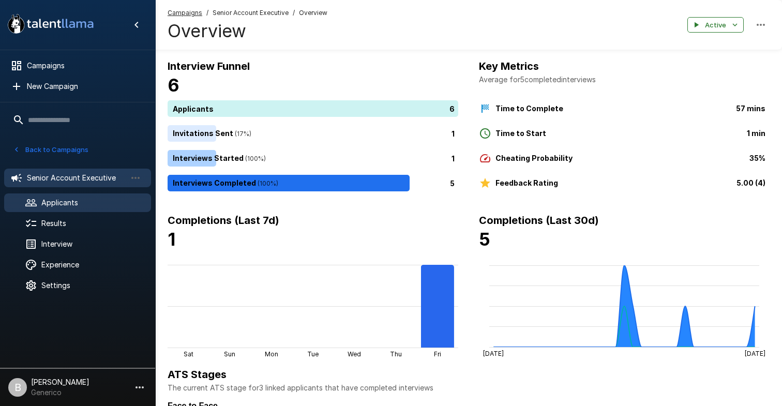
click at [62, 199] on span "Applicants" at bounding box center [91, 203] width 101 height 10
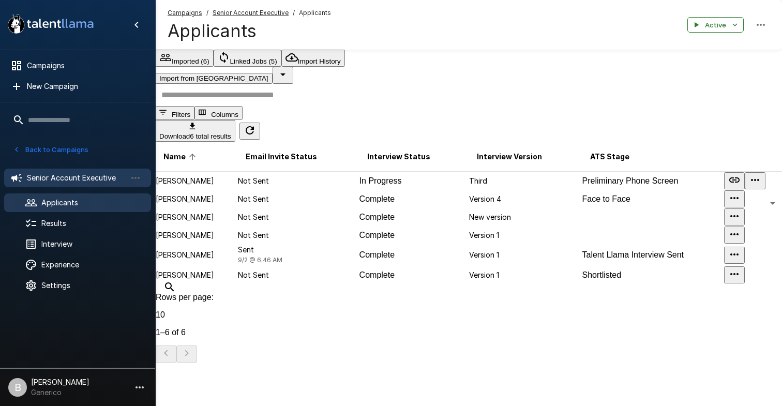
click at [72, 169] on div "Senior Account Executive" at bounding box center [77, 178] width 147 height 19
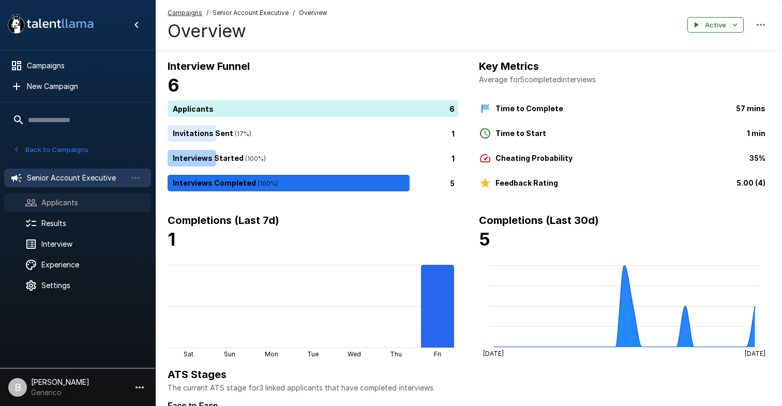
click at [44, 200] on span "Applicants" at bounding box center [91, 203] width 101 height 10
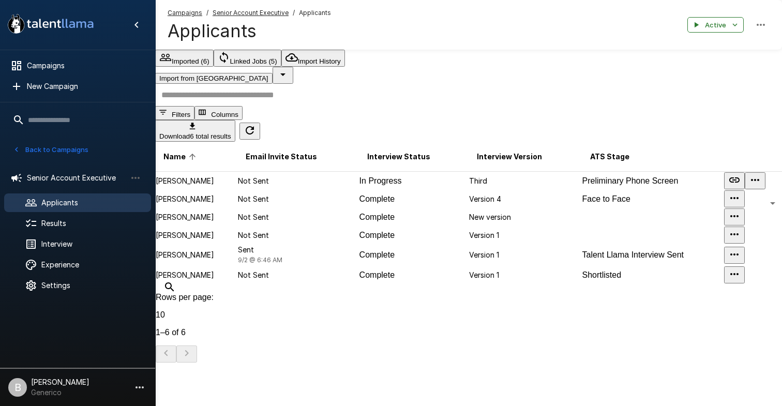
click at [741, 204] on icon "button" at bounding box center [734, 198] width 12 height 12
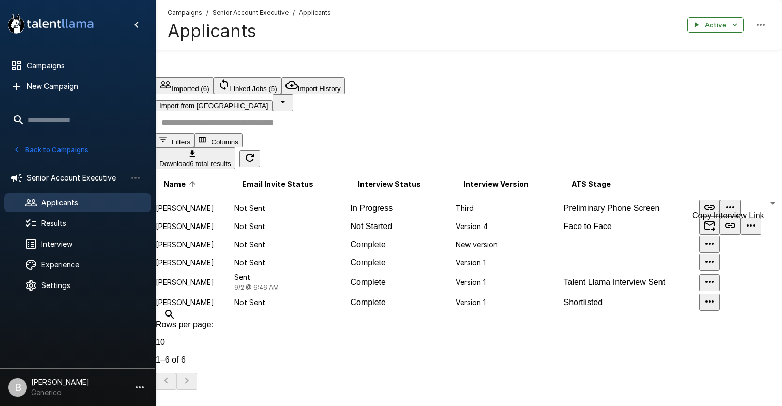
click at [725, 225] on icon "Copy Interview Link" at bounding box center [730, 225] width 10 height 5
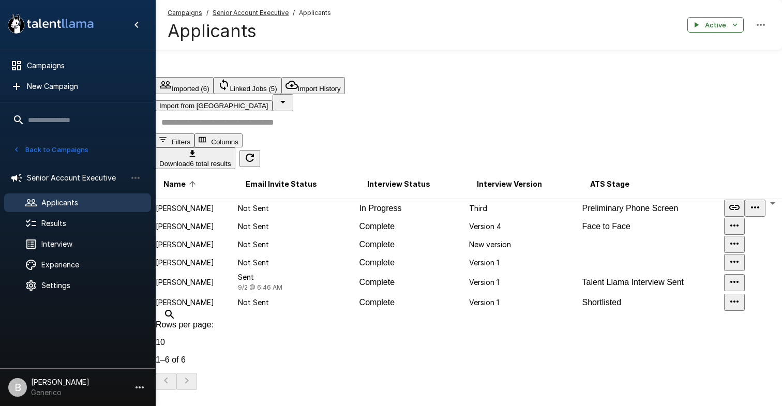
click at [267, 221] on p "Not Sent" at bounding box center [298, 226] width 121 height 10
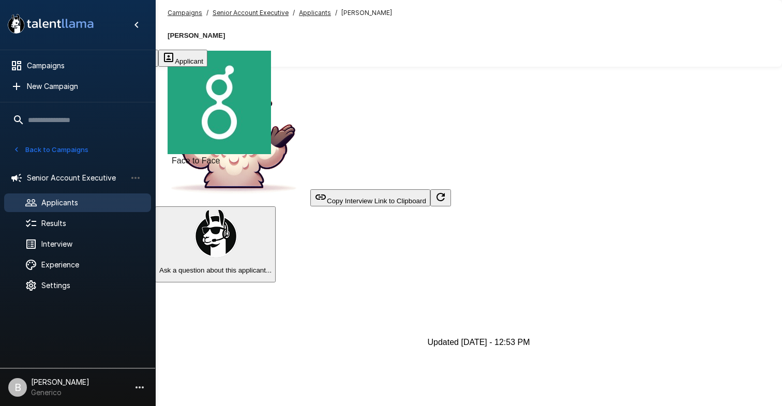
click at [447, 203] on icon "Updated Today - 12:53 PM" at bounding box center [441, 197] width 12 height 12
click at [445, 201] on icon "Updated Today - 12:53 PM" at bounding box center [441, 197] width 8 height 8
click at [447, 203] on icon "Updated Today - 12:53 PM" at bounding box center [441, 197] width 12 height 12
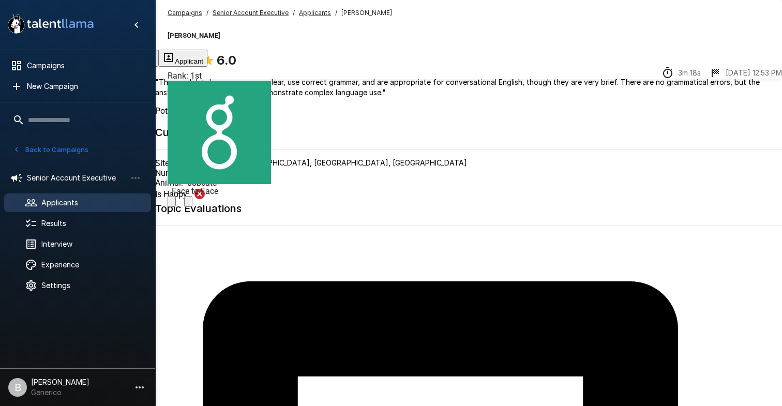
scroll to position [144, 0]
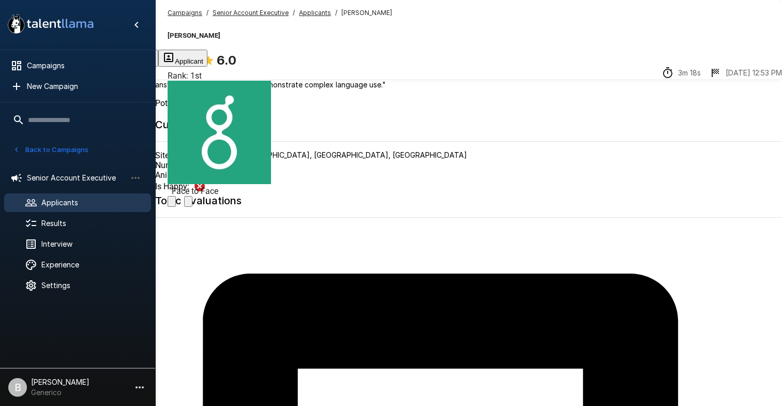
click at [308, 14] on u "Applicants" at bounding box center [315, 13] width 32 height 8
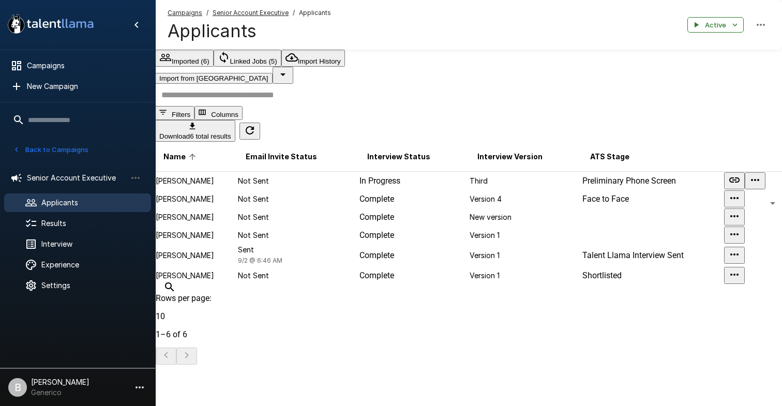
click at [745, 207] on button "button" at bounding box center [734, 198] width 21 height 17
click at [741, 204] on icon "button" at bounding box center [734, 198] width 12 height 12
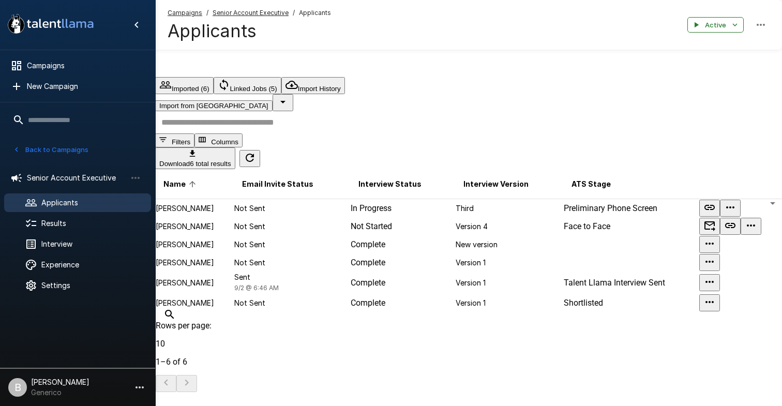
click at [316, 226] on p "Not Sent" at bounding box center [291, 226] width 115 height 10
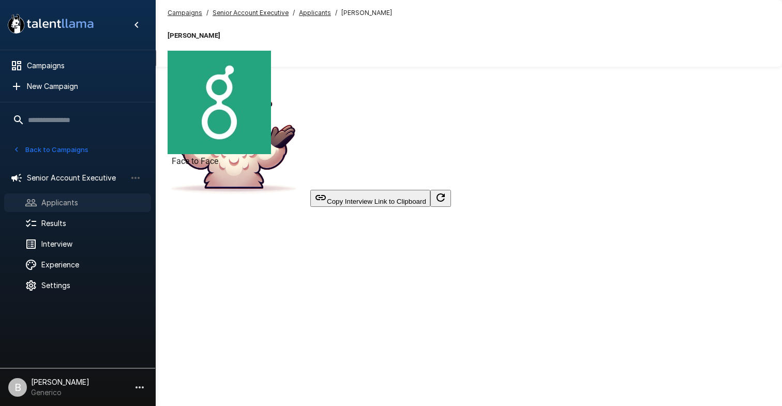
click at [70, 201] on span "Applicants" at bounding box center [91, 203] width 101 height 10
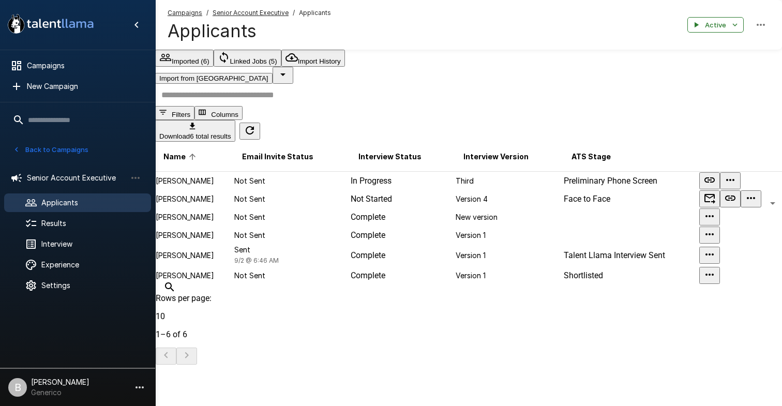
click at [725, 201] on icon "Copy Interview Link" at bounding box center [730, 198] width 10 height 5
click at [109, 227] on span "Results" at bounding box center [91, 223] width 101 height 10
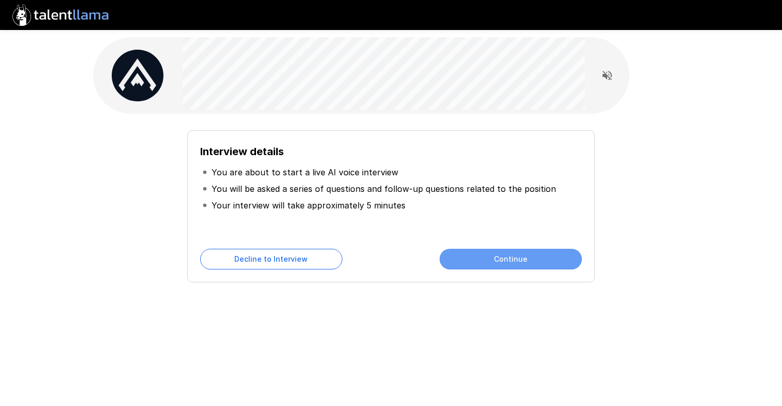
click at [477, 265] on button "Continue" at bounding box center [511, 259] width 142 height 21
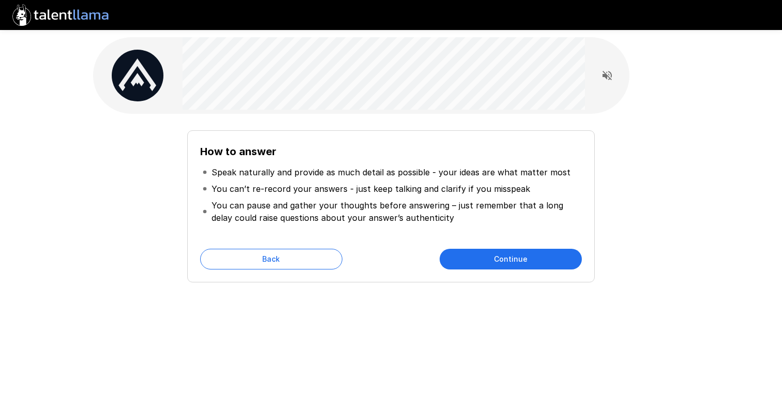
click at [478, 255] on button "Continue" at bounding box center [511, 259] width 142 height 21
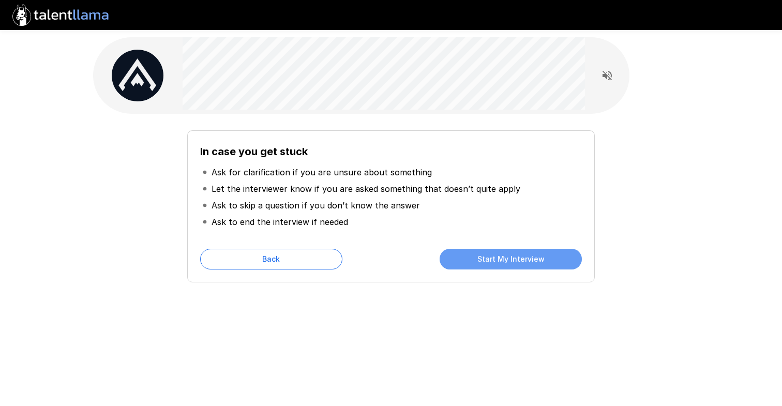
click at [493, 261] on button "Start My Interview" at bounding box center [511, 259] width 142 height 21
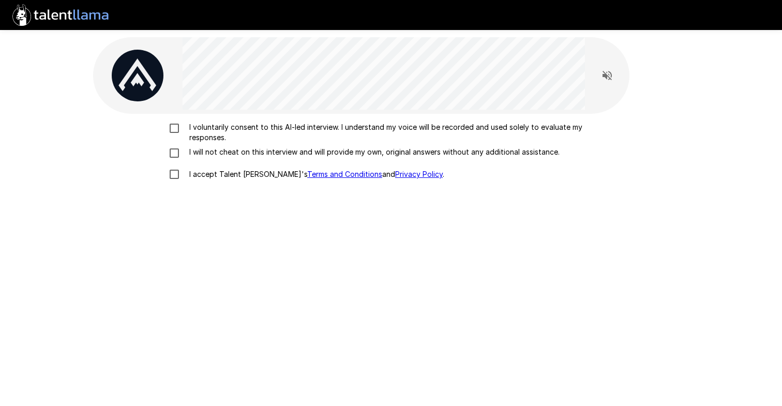
click at [216, 126] on p "I voluntarily consent to this AI-led interview. I understand my voice will be r…" at bounding box center [402, 132] width 434 height 21
click at [216, 147] on p "I will not cheat on this interview and will provide my own, original answers wi…" at bounding box center [372, 152] width 375 height 10
click at [217, 184] on label "I accept Talent Llama's Terms and Conditions and Privacy Policy ." at bounding box center [390, 174] width 455 height 22
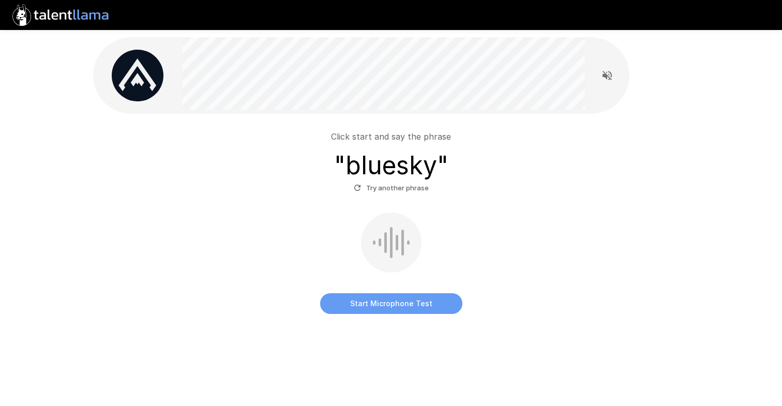
click at [375, 311] on button "Start Microphone Test" at bounding box center [391, 303] width 142 height 21
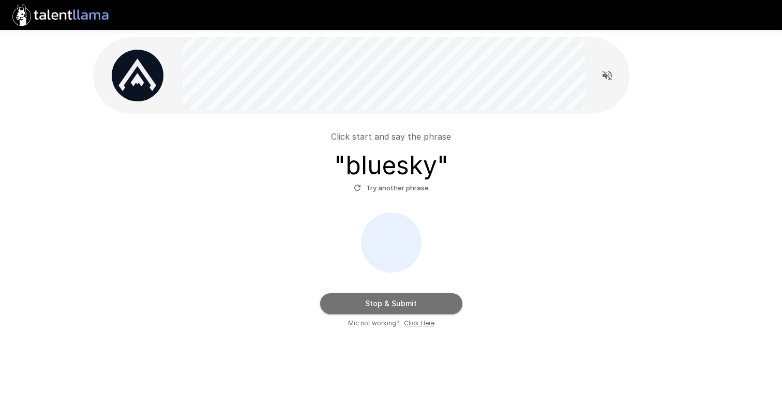
click at [377, 301] on button "Stop & Submit" at bounding box center [391, 303] width 142 height 21
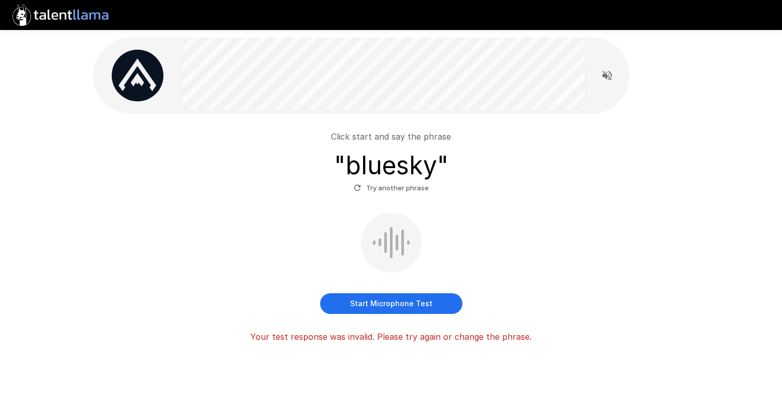
click at [377, 301] on button "Start Microphone Test" at bounding box center [391, 303] width 142 height 21
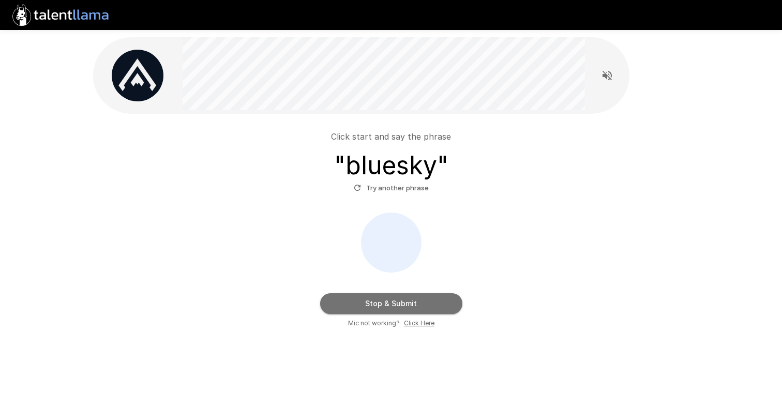
click at [377, 300] on button "Stop & Submit" at bounding box center [391, 303] width 142 height 21
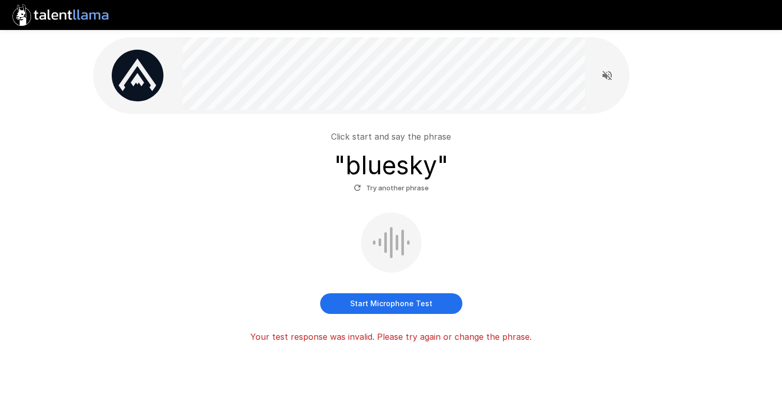
click at [406, 187] on button "Try another phrase" at bounding box center [391, 188] width 80 height 16
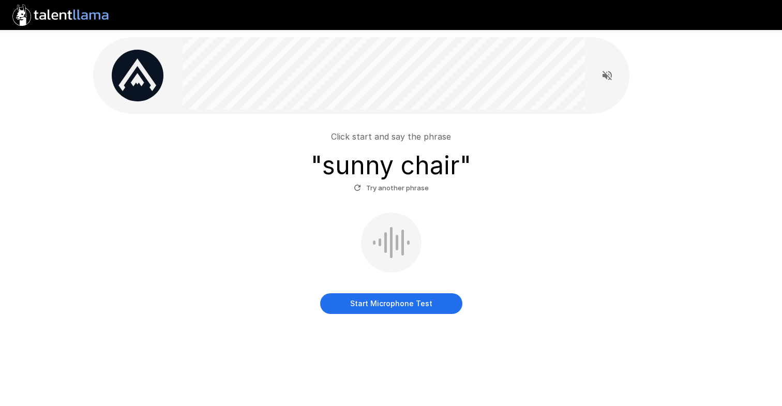
click at [403, 312] on button "Start Microphone Test" at bounding box center [391, 303] width 142 height 21
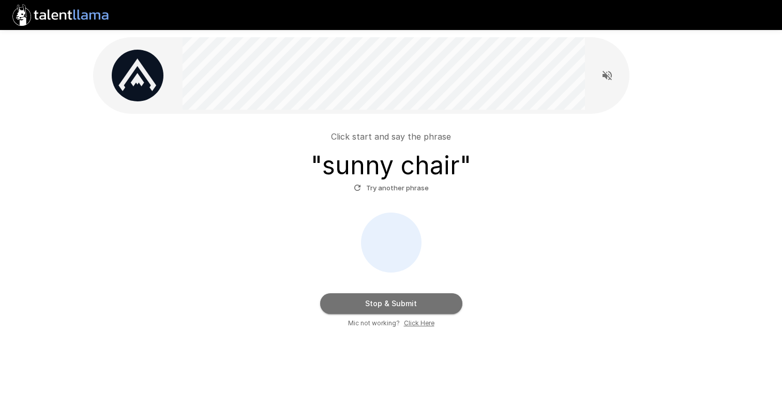
click at [404, 305] on button "Stop & Submit" at bounding box center [391, 303] width 142 height 21
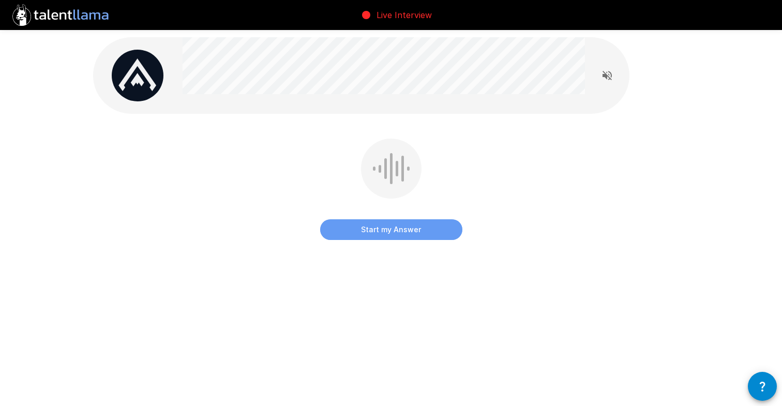
click at [409, 228] on button "Start my Answer" at bounding box center [391, 229] width 142 height 21
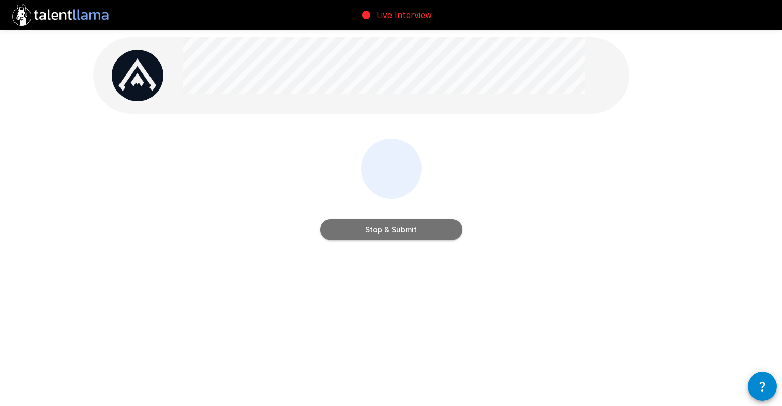
click at [409, 228] on button "Stop & Submit" at bounding box center [391, 229] width 142 height 21
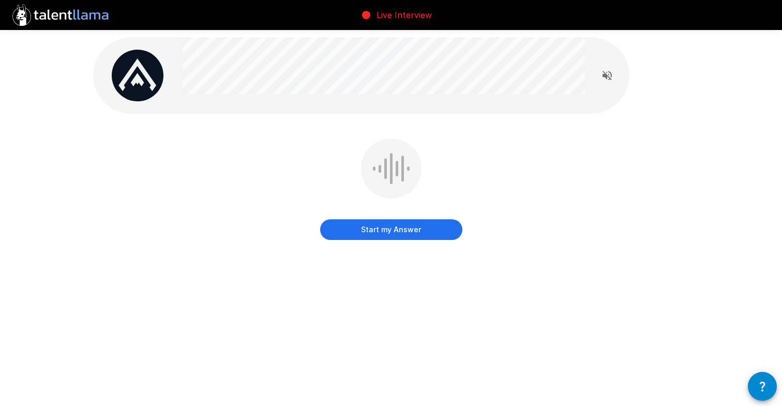
click at [409, 232] on button "Start my Answer" at bounding box center [391, 229] width 142 height 21
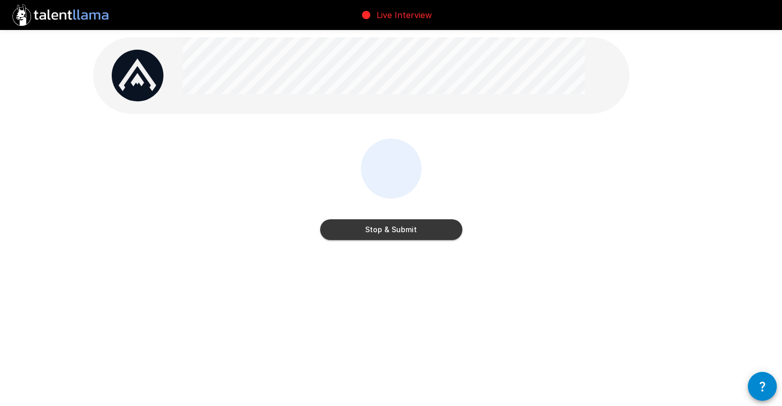
click at [405, 231] on button "Stop & Submit" at bounding box center [391, 229] width 142 height 21
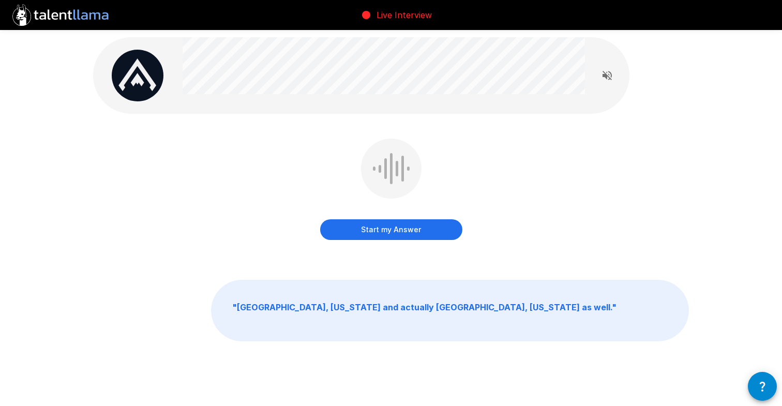
click at [384, 232] on button "Start my Answer" at bounding box center [391, 229] width 142 height 21
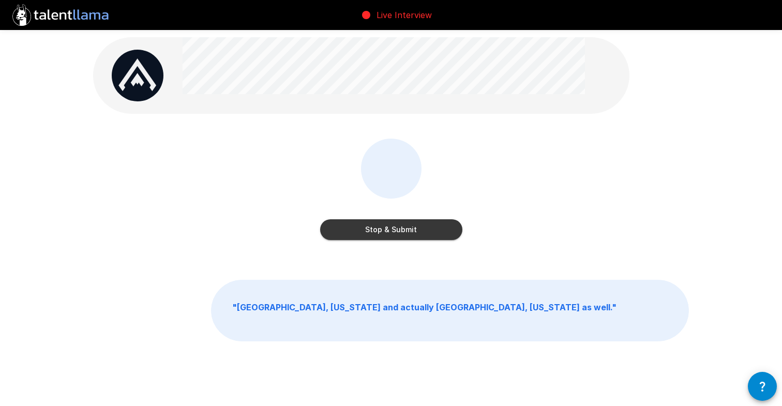
click at [382, 231] on button "Stop & Submit" at bounding box center [391, 229] width 142 height 21
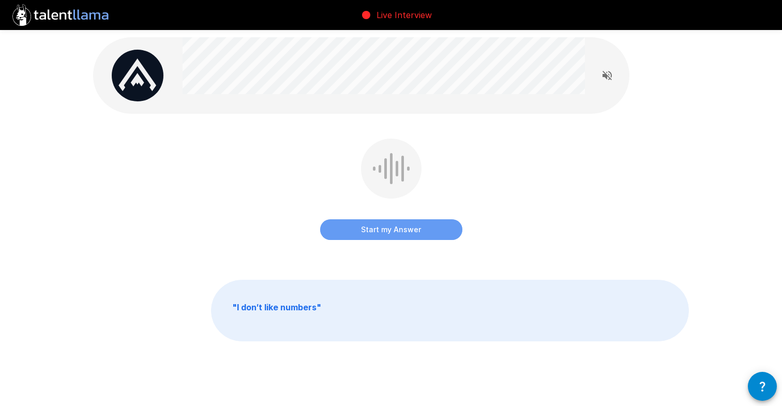
click at [382, 230] on button "Start my Answer" at bounding box center [391, 229] width 142 height 21
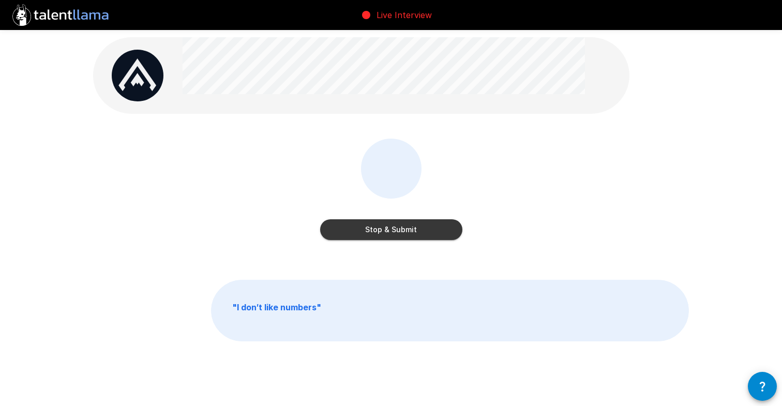
click at [389, 229] on button "Stop & Submit" at bounding box center [391, 229] width 142 height 21
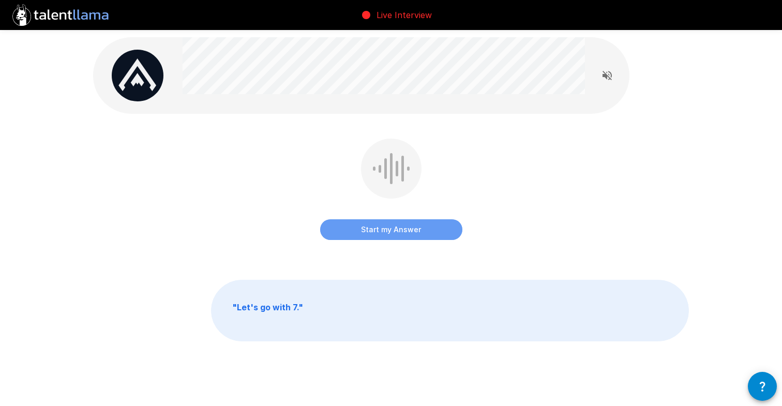
click at [389, 230] on button "Start my Answer" at bounding box center [391, 229] width 142 height 21
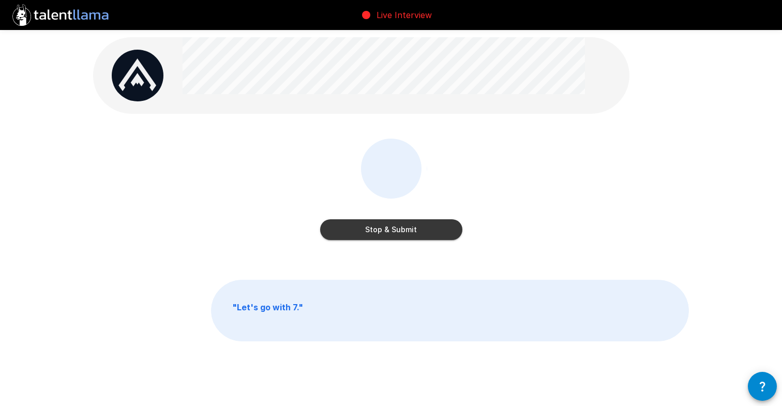
click at [362, 232] on button "Stop & Submit" at bounding box center [391, 229] width 142 height 21
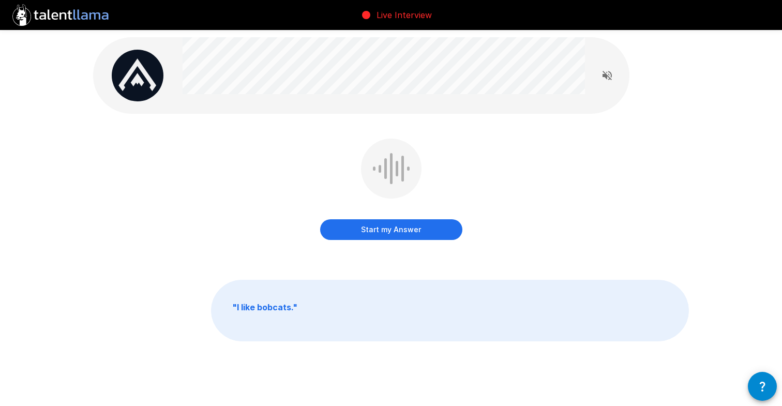
click at [362, 232] on button "Start my Answer" at bounding box center [391, 229] width 142 height 21
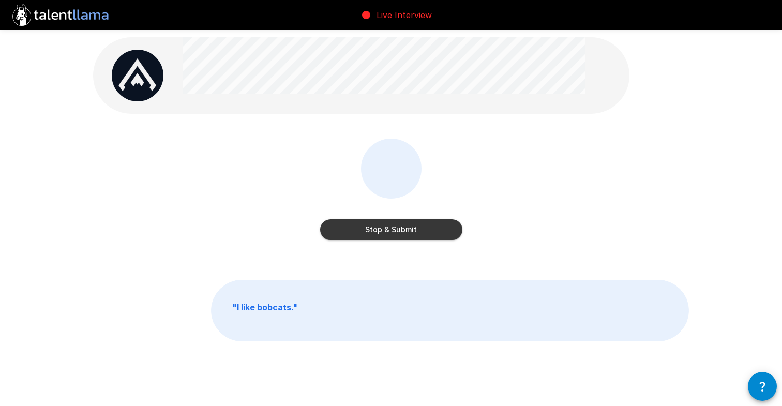
click at [381, 245] on div "Stop & Submit" at bounding box center [391, 197] width 596 height 116
click at [381, 237] on button "Stop & Submit" at bounding box center [391, 229] width 142 height 21
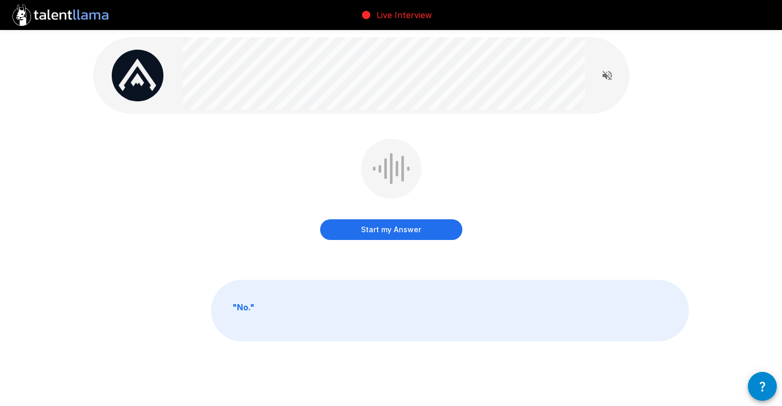
click at [370, 231] on button "Start my Answer" at bounding box center [391, 229] width 142 height 21
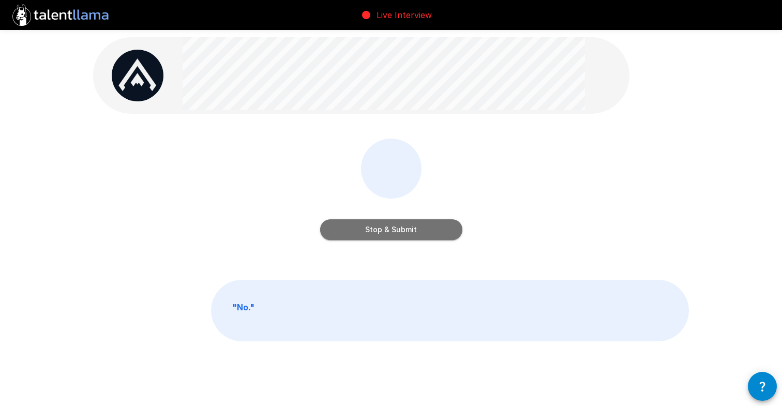
click at [384, 235] on button "Stop & Submit" at bounding box center [391, 229] width 142 height 21
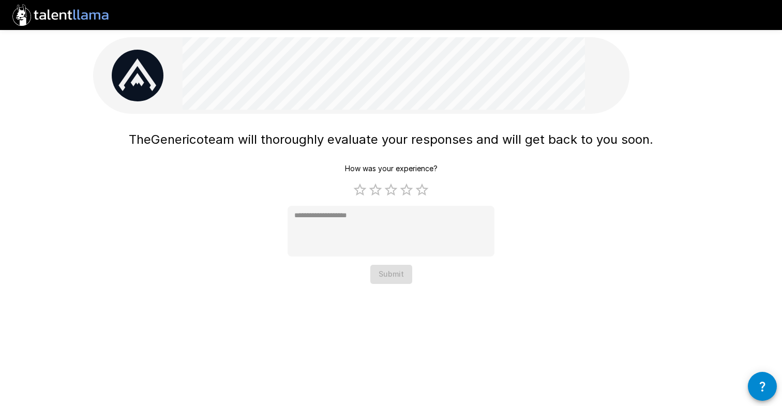
type textarea "*"
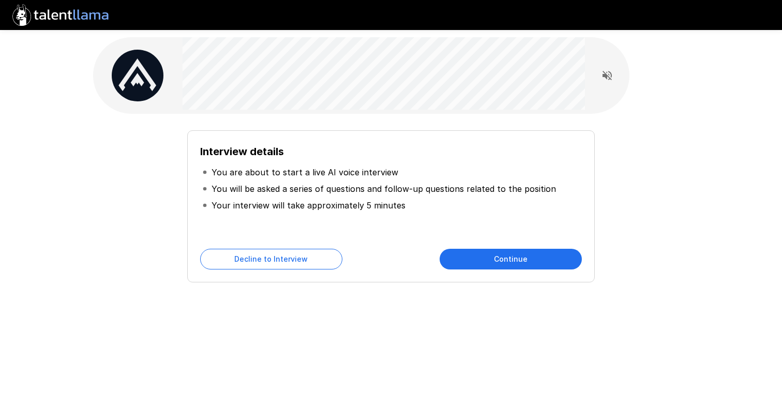
click at [492, 248] on div "Interview details You are about to start a live AI voice interview You will be …" at bounding box center [391, 206] width 408 height 152
click at [492, 252] on button "Continue" at bounding box center [511, 259] width 142 height 21
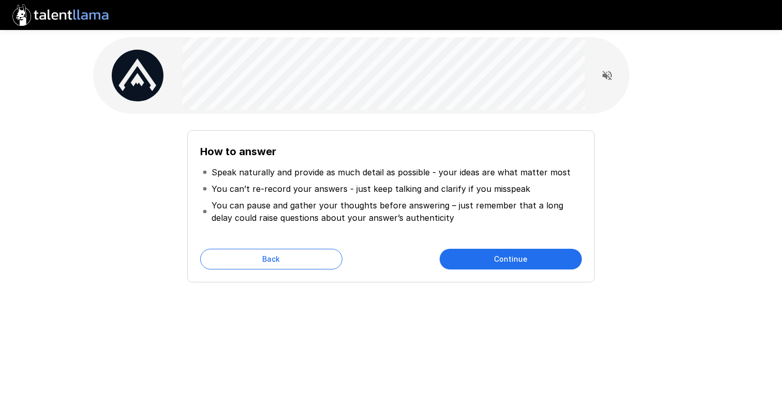
click at [492, 252] on button "Continue" at bounding box center [511, 259] width 142 height 21
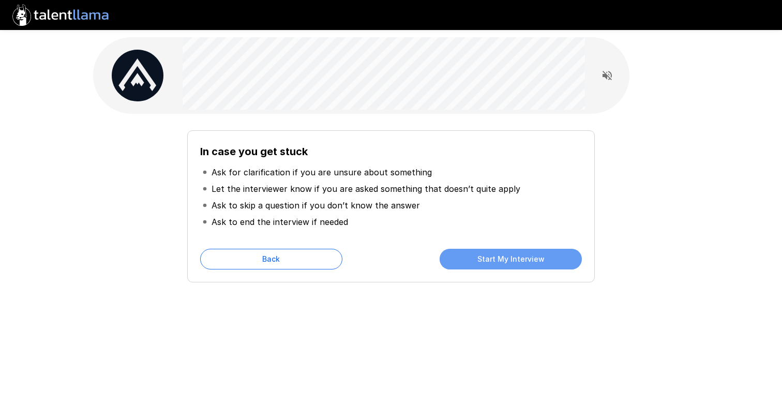
click at [492, 252] on button "Start My Interview" at bounding box center [511, 259] width 142 height 21
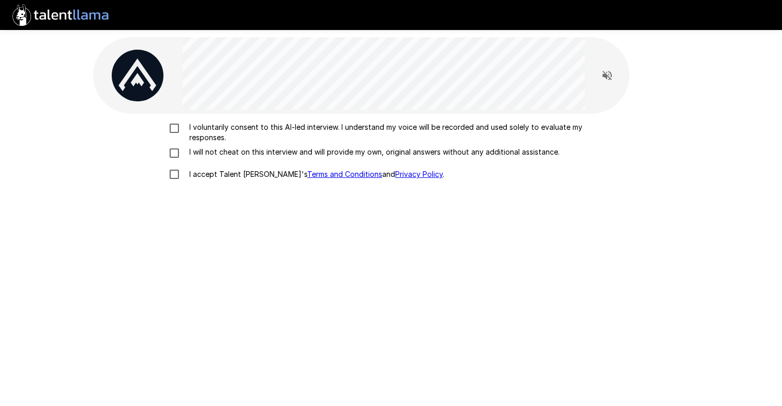
click at [302, 126] on p "I voluntarily consent to this AI-led interview. I understand my voice will be r…" at bounding box center [402, 132] width 434 height 21
click at [288, 151] on p "I will not cheat on this interview and will provide my own, original answers wi…" at bounding box center [372, 152] width 375 height 10
click at [261, 167] on label "I accept Talent Llama's Terms and Conditions and Privacy Policy ." at bounding box center [390, 174] width 455 height 22
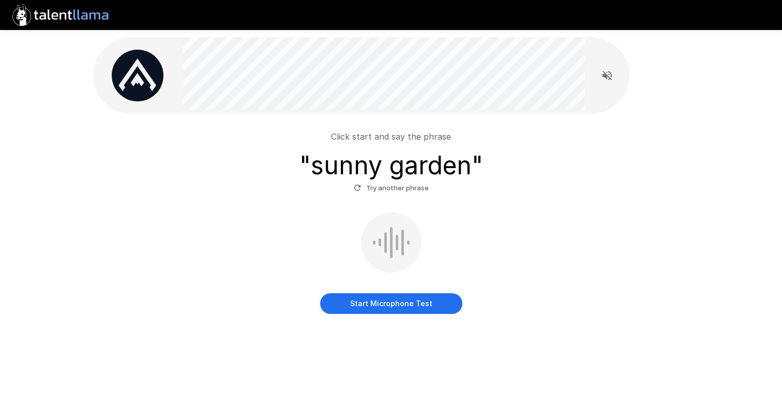
click at [409, 292] on div "Start Microphone Test" at bounding box center [391, 263] width 588 height 101
click at [407, 299] on button "Start Microphone Test" at bounding box center [391, 303] width 142 height 21
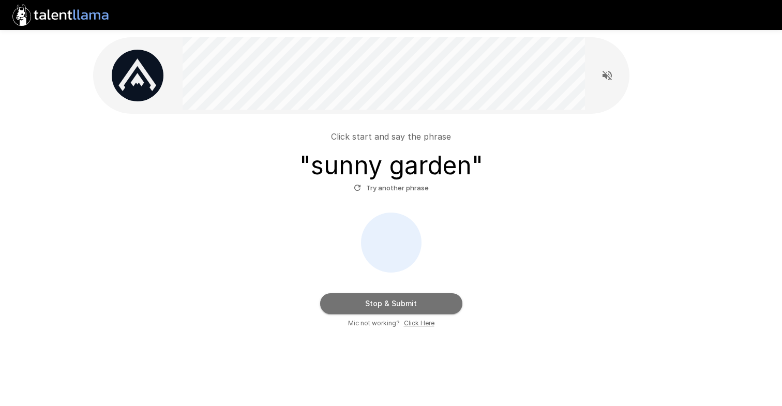
click at [407, 300] on button "Stop & Submit" at bounding box center [391, 303] width 142 height 21
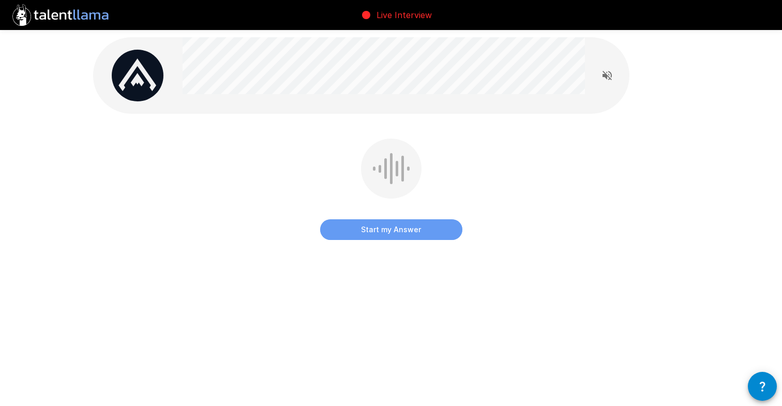
click at [389, 228] on button "Start my Answer" at bounding box center [391, 229] width 142 height 21
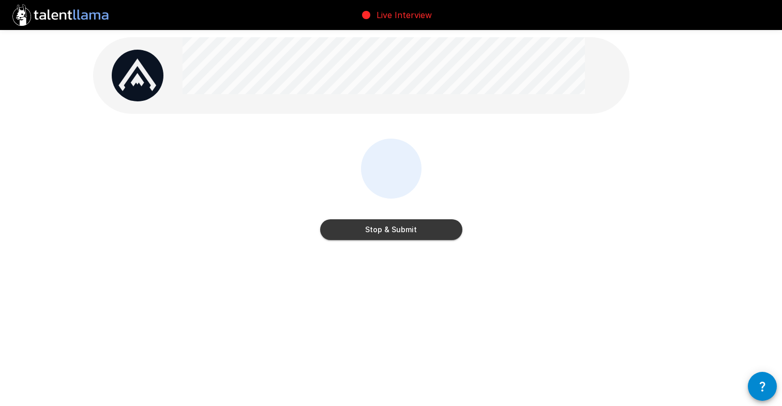
click at [389, 227] on button "Stop & Submit" at bounding box center [391, 229] width 142 height 21
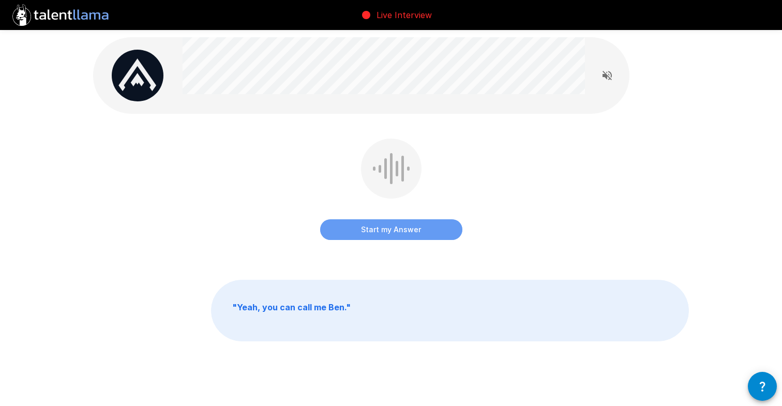
click at [369, 228] on button "Start my Answer" at bounding box center [391, 229] width 142 height 21
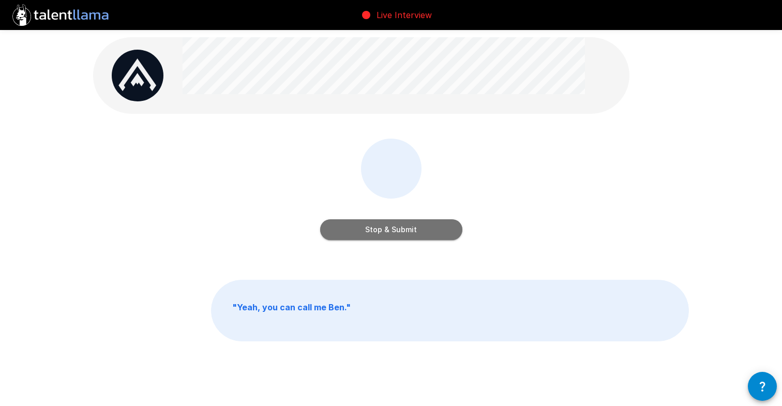
click at [388, 227] on button "Stop & Submit" at bounding box center [391, 229] width 142 height 21
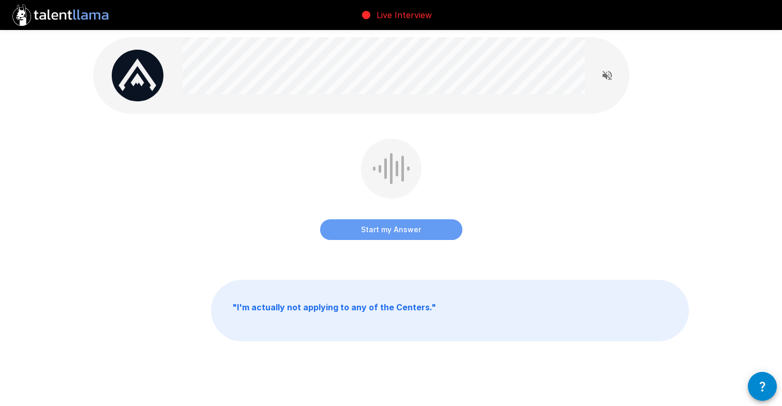
click at [388, 226] on button "Start my Answer" at bounding box center [391, 229] width 142 height 21
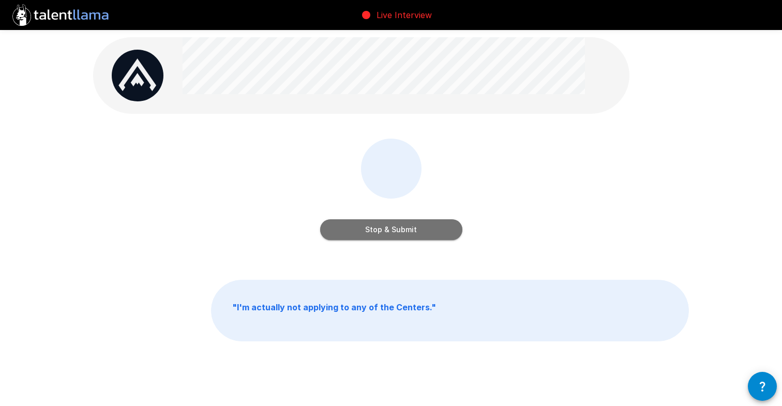
click at [388, 233] on button "Stop & Submit" at bounding box center [391, 229] width 142 height 21
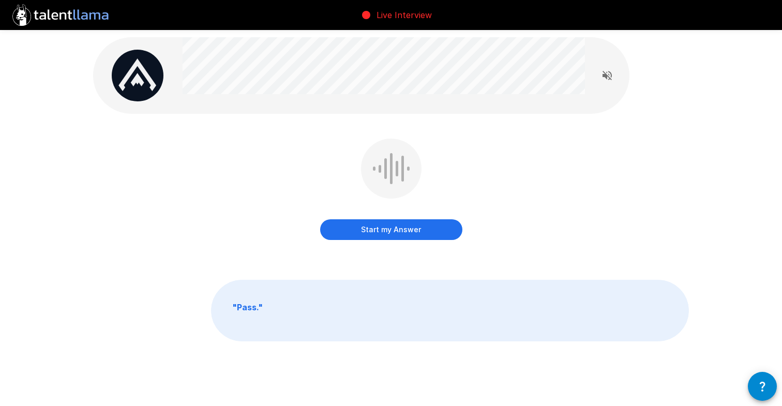
click at [395, 225] on button "Start my Answer" at bounding box center [391, 229] width 142 height 21
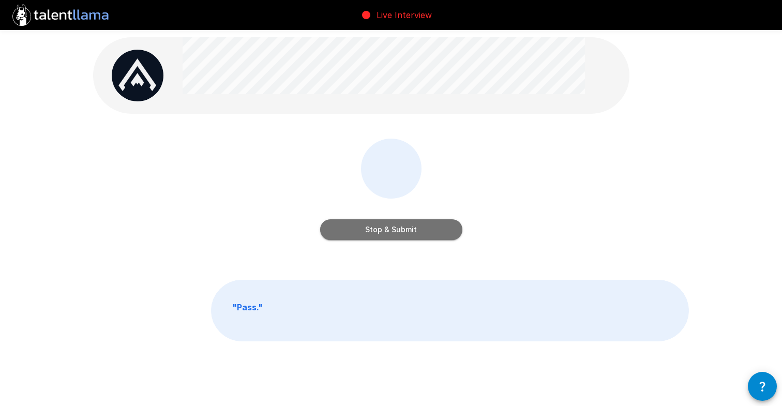
click at [392, 227] on button "Stop & Submit" at bounding box center [391, 229] width 142 height 21
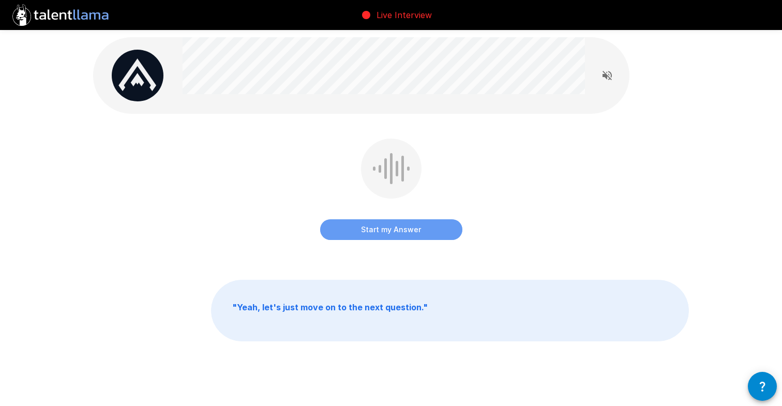
click at [382, 222] on button "Start my Answer" at bounding box center [391, 229] width 142 height 21
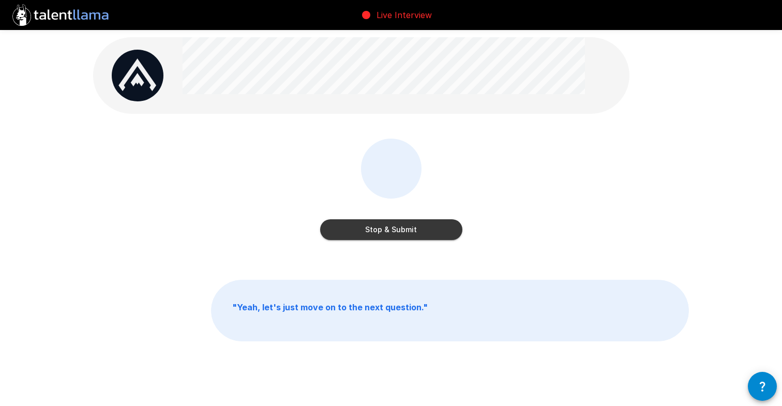
click at [374, 229] on button "Stop & Submit" at bounding box center [391, 229] width 142 height 21
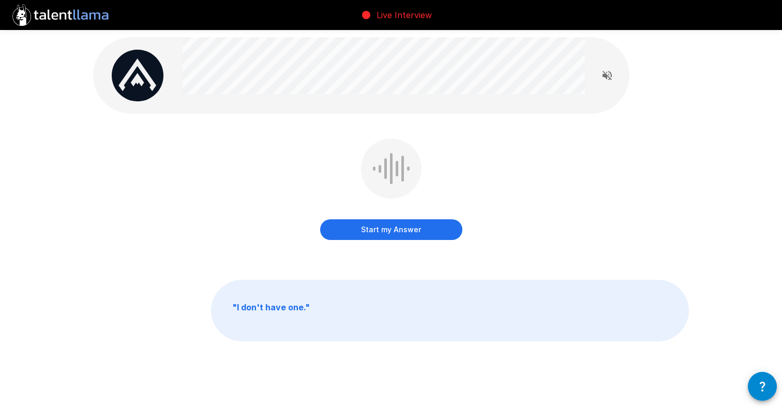
click at [388, 247] on div "Start my Answer" at bounding box center [391, 197] width 596 height 116
click at [398, 222] on button "Start my Answer" at bounding box center [391, 229] width 142 height 21
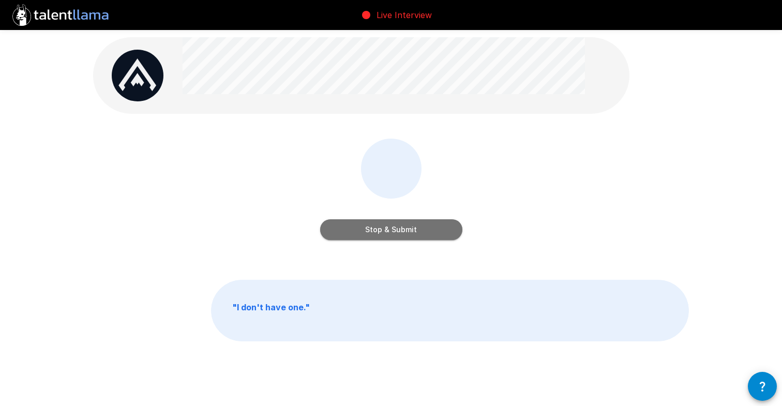
click at [396, 225] on button "Stop & Submit" at bounding box center [391, 229] width 142 height 21
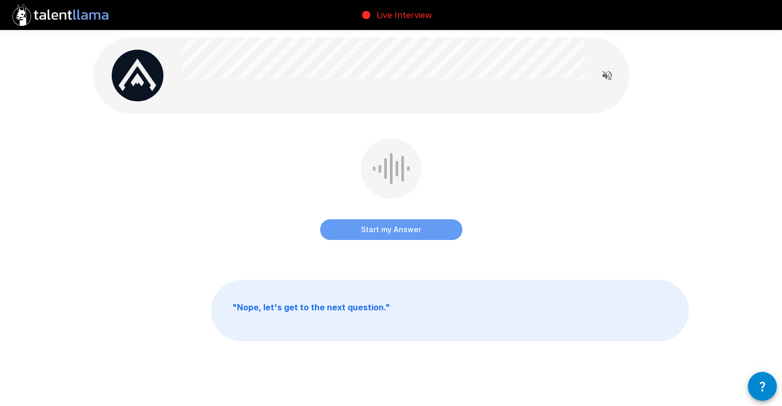
click at [390, 230] on button "Start my Answer" at bounding box center [391, 229] width 142 height 21
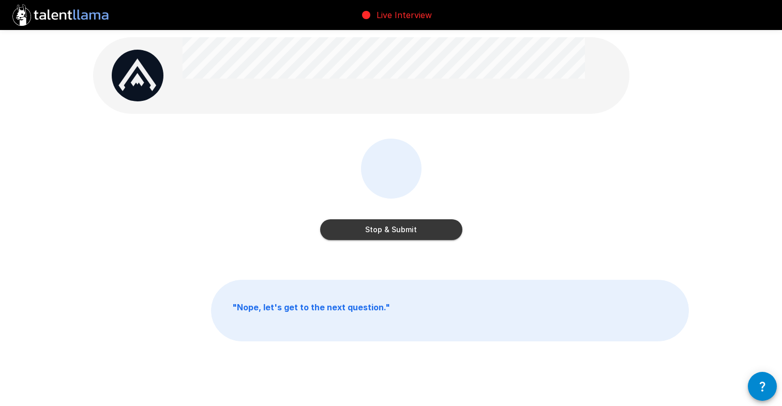
click at [385, 228] on button "Stop & Submit" at bounding box center [391, 229] width 142 height 21
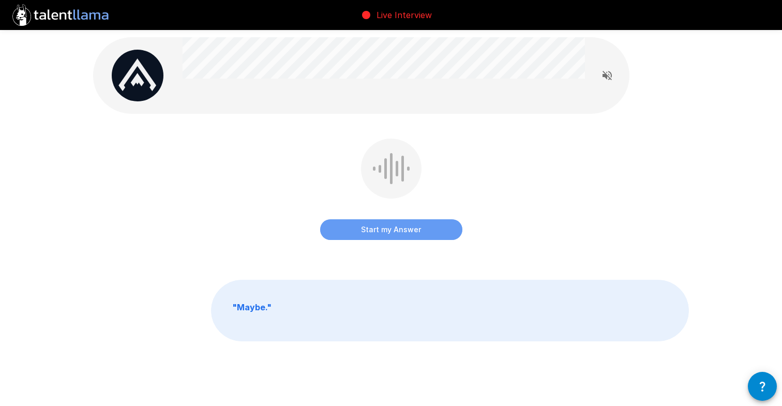
click at [382, 228] on button "Start my Answer" at bounding box center [391, 229] width 142 height 21
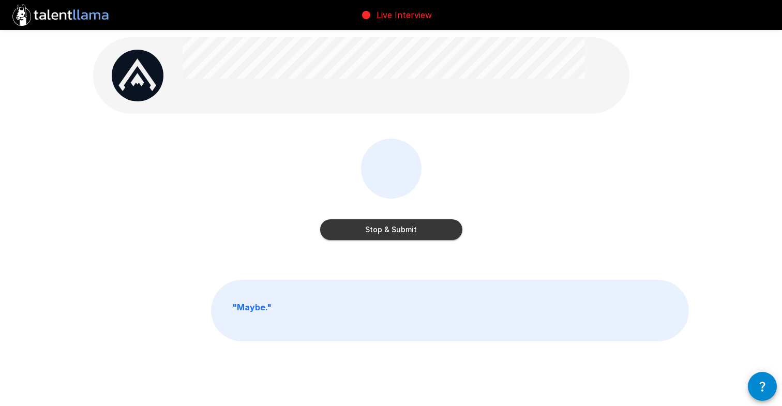
click at [380, 230] on button "Stop & Submit" at bounding box center [391, 229] width 142 height 21
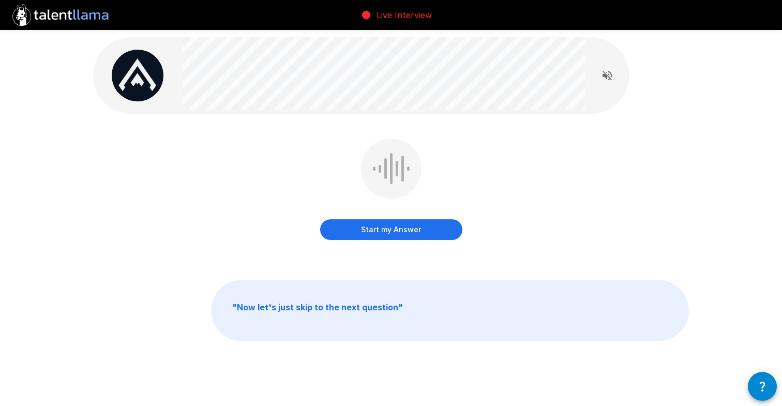
click at [389, 229] on button "Start my Answer" at bounding box center [391, 229] width 142 height 21
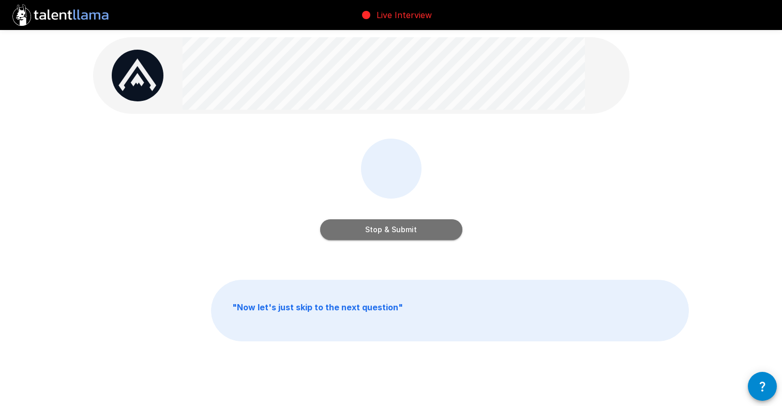
click at [394, 226] on button "Stop & Submit" at bounding box center [391, 229] width 142 height 21
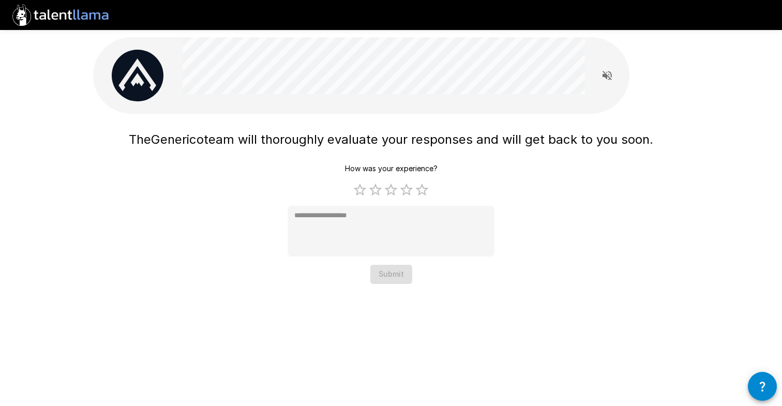
type textarea "*"
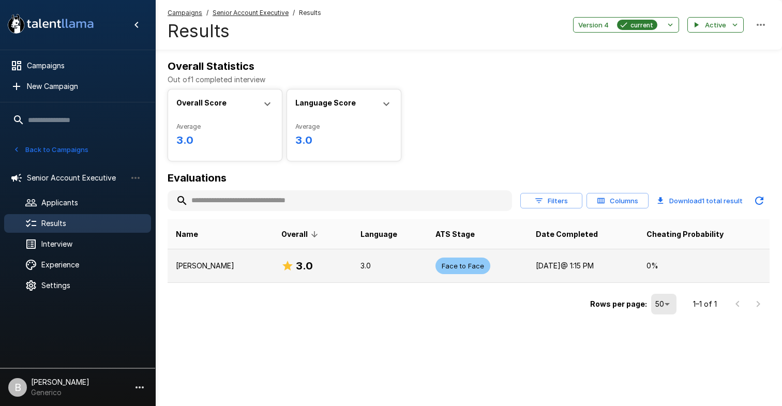
click at [380, 263] on p "3.0" at bounding box center [390, 266] width 58 height 10
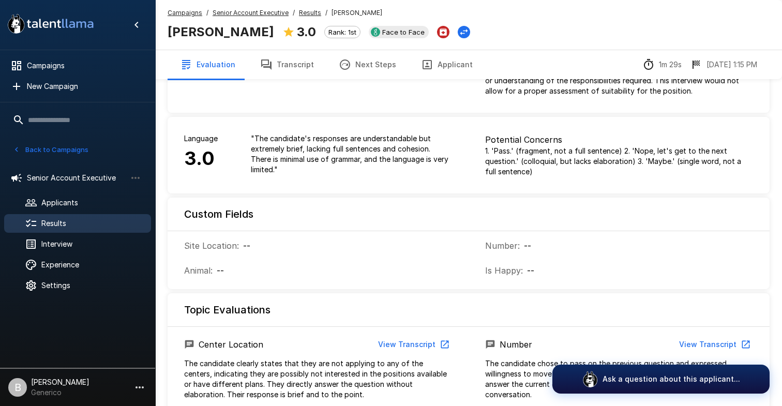
scroll to position [126, 0]
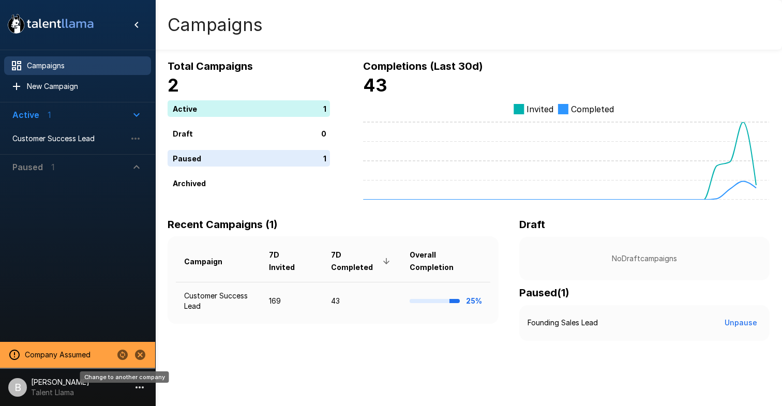
click at [121, 353] on icon "Change to another company" at bounding box center [122, 355] width 10 height 10
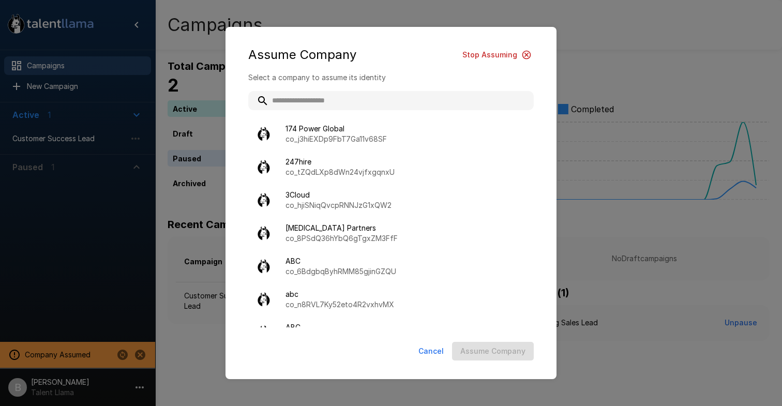
type input "*"
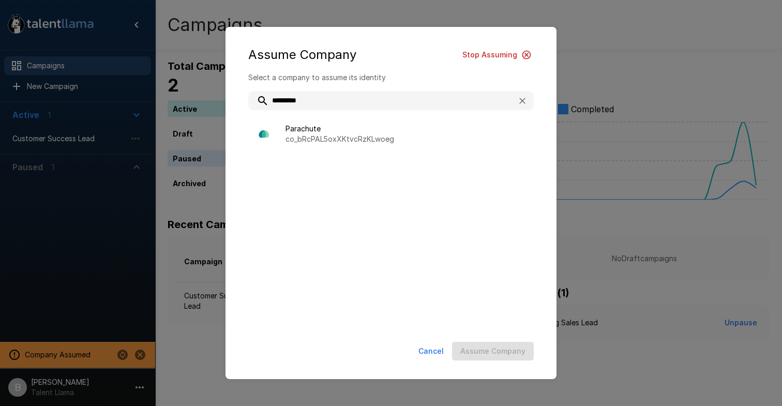
type input "*********"
click at [346, 139] on p "co_bRcPAL5oxXKtvcRzKLwoeg" at bounding box center [406, 139] width 240 height 10
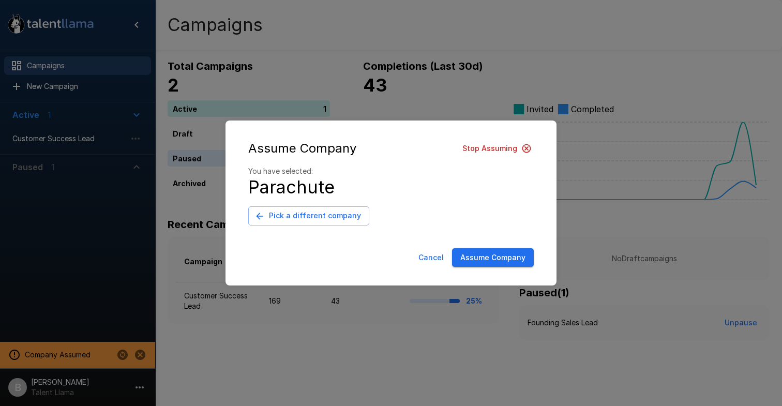
click at [485, 263] on button "Assume Company" at bounding box center [493, 257] width 82 height 19
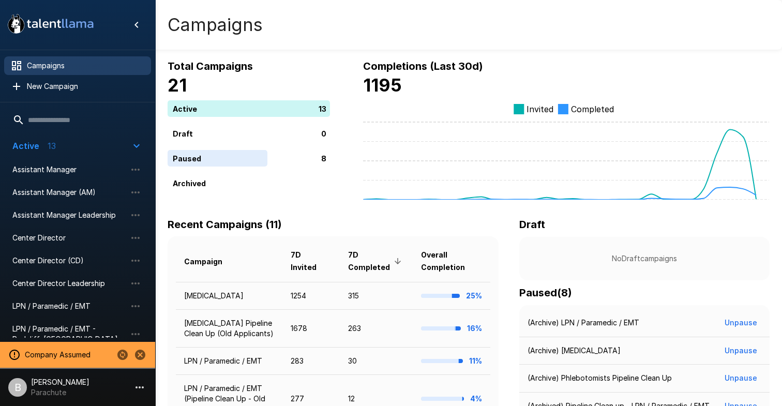
click at [50, 388] on p "Parachute" at bounding box center [60, 393] width 58 height 10
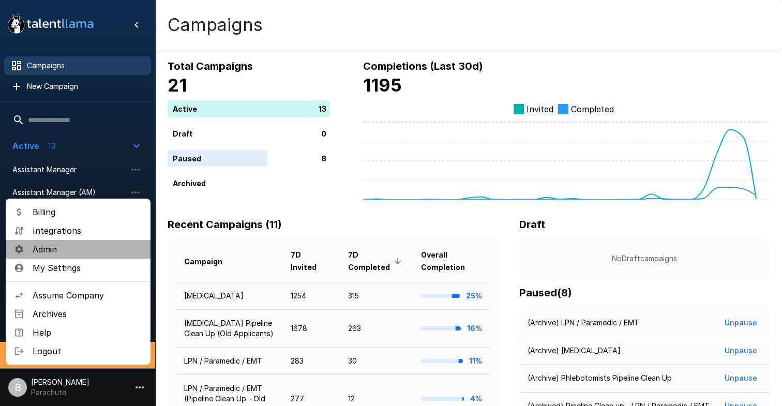
click at [83, 255] on span "Admin" at bounding box center [88, 249] width 110 height 12
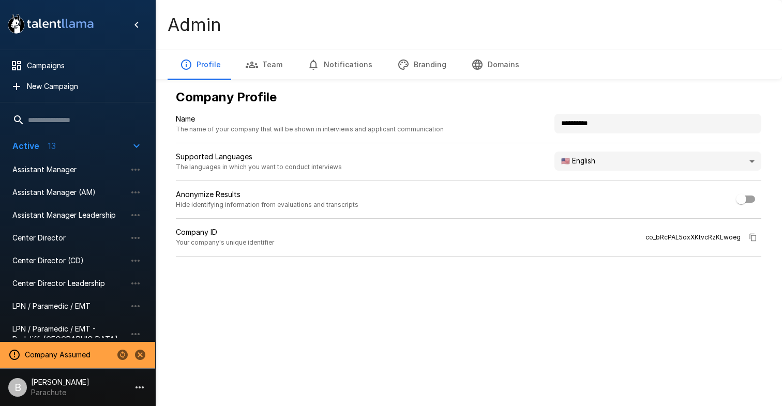
click at [428, 66] on button "Branding" at bounding box center [422, 64] width 74 height 29
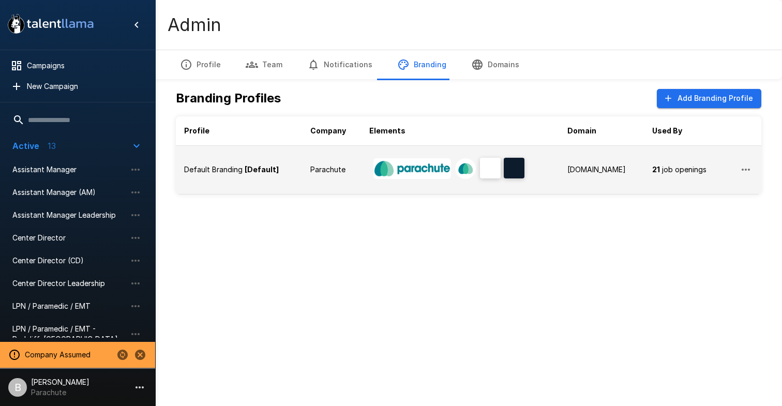
click at [250, 170] on b "[Default]" at bounding box center [262, 169] width 34 height 9
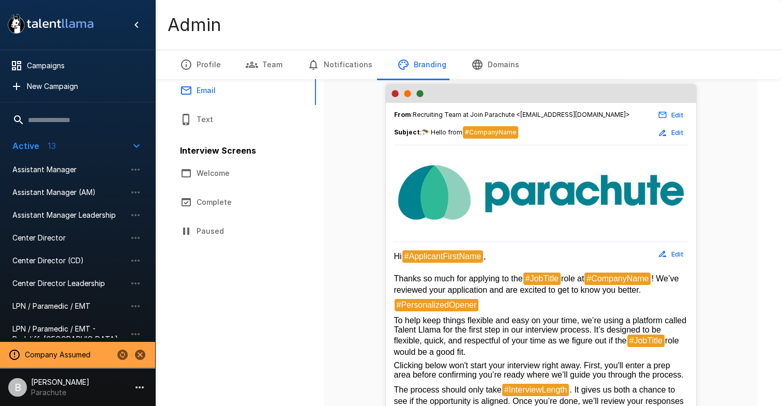
scroll to position [152, 0]
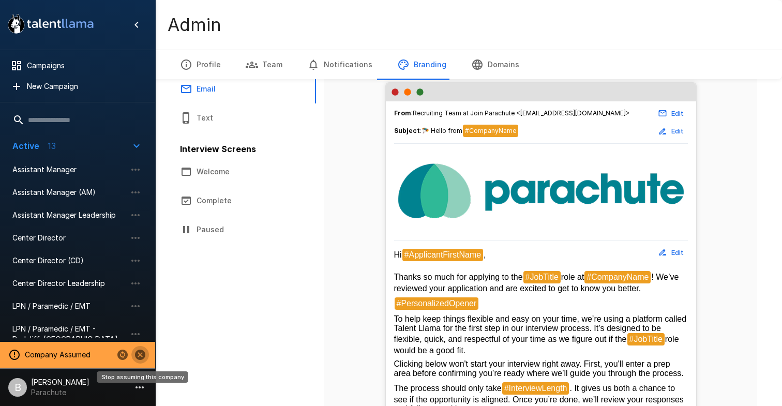
click at [143, 352] on icon "Stop assuming this company" at bounding box center [140, 355] width 10 height 10
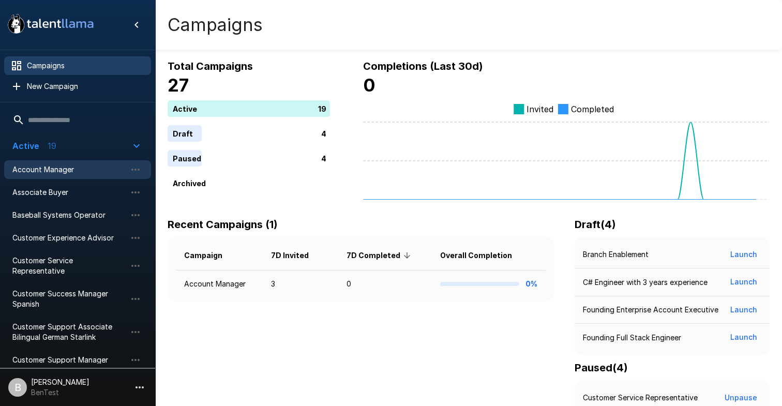
click at [75, 174] on span "Account Manager" at bounding box center [69, 170] width 114 height 10
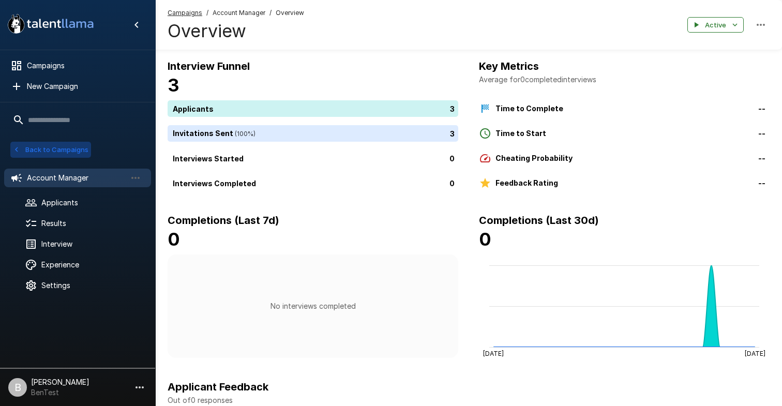
click at [28, 147] on button "Back to Campaigns" at bounding box center [50, 150] width 81 height 16
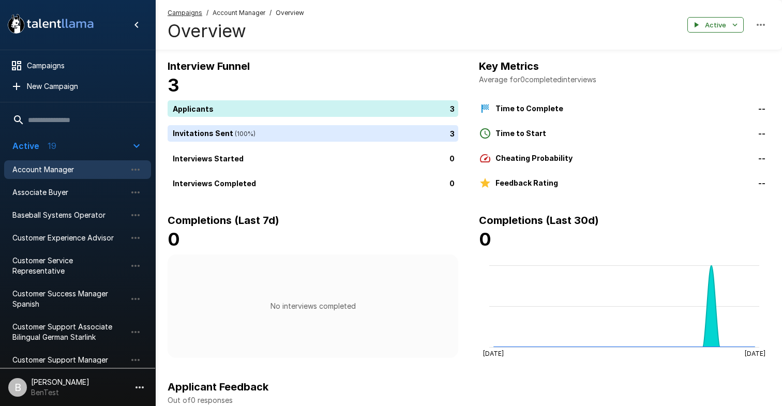
click at [97, 395] on li "B [PERSON_NAME] BenTest" at bounding box center [77, 385] width 155 height 33
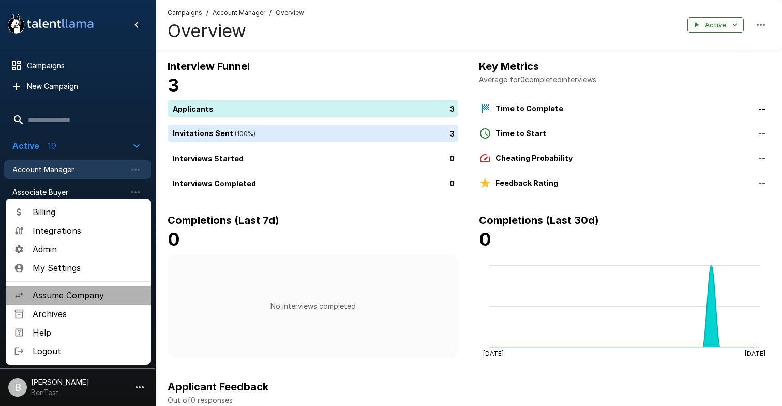
click at [94, 289] on span "Assume Company" at bounding box center [88, 295] width 110 height 12
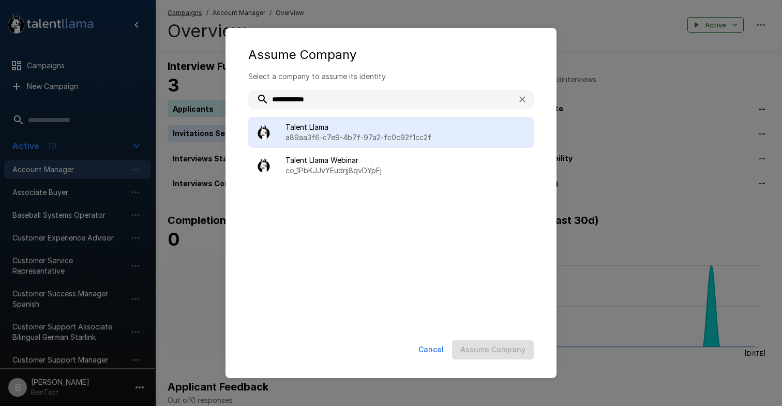
type input "**********"
click at [349, 140] on p "a89aa3f6-c7e9-4b7f-97a2-fc0c92f1cc2f" at bounding box center [406, 137] width 240 height 10
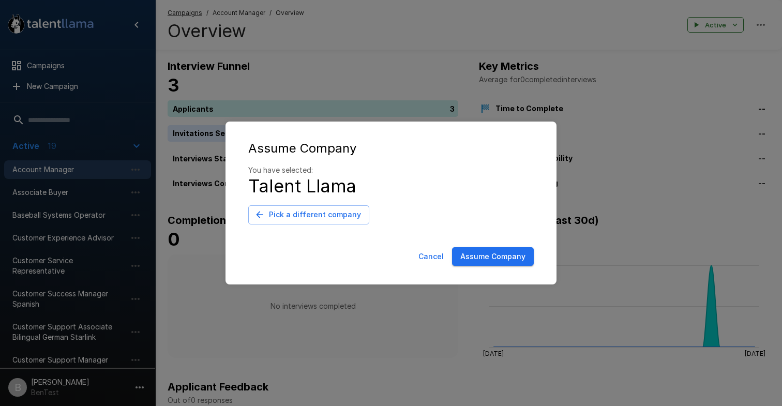
click at [479, 258] on button "Assume Company" at bounding box center [493, 256] width 82 height 19
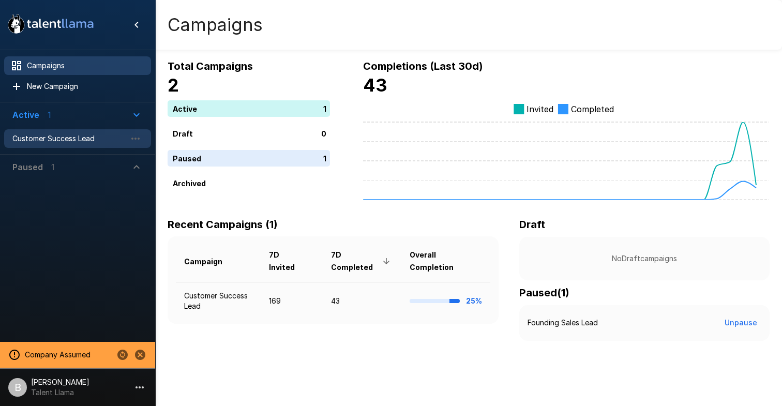
click at [68, 139] on span "Customer Success Lead" at bounding box center [69, 138] width 114 height 10
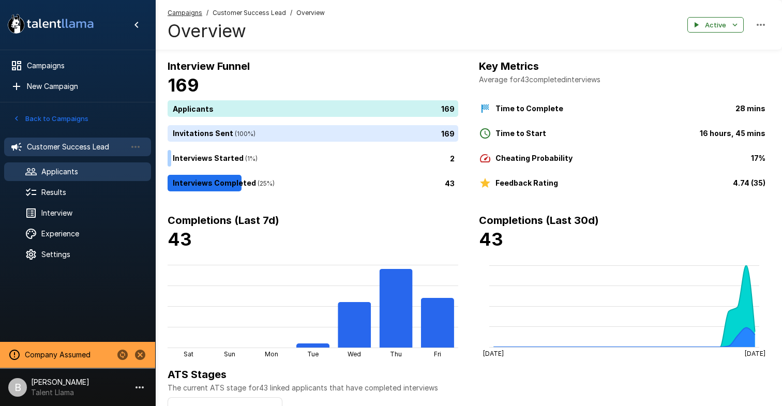
click at [71, 176] on span "Applicants" at bounding box center [91, 172] width 101 height 10
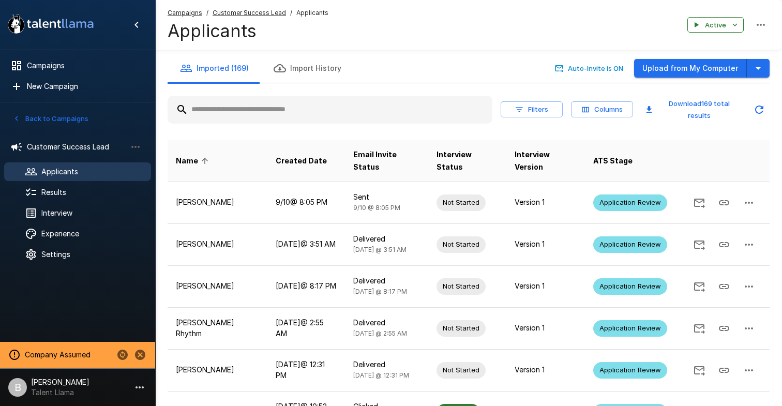
click at [293, 112] on input "text" at bounding box center [330, 109] width 325 height 19
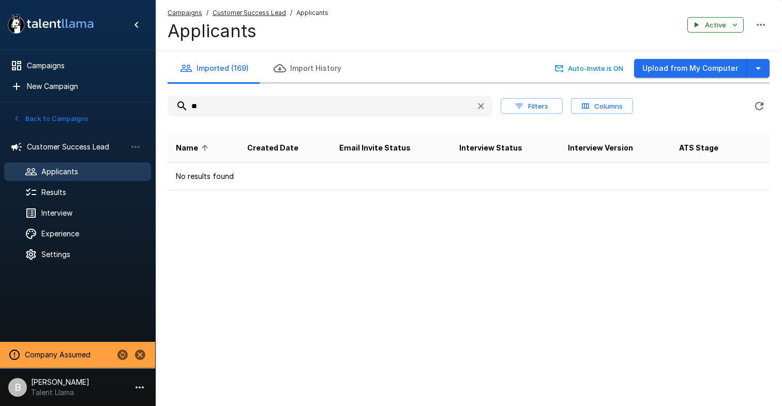
type input "*"
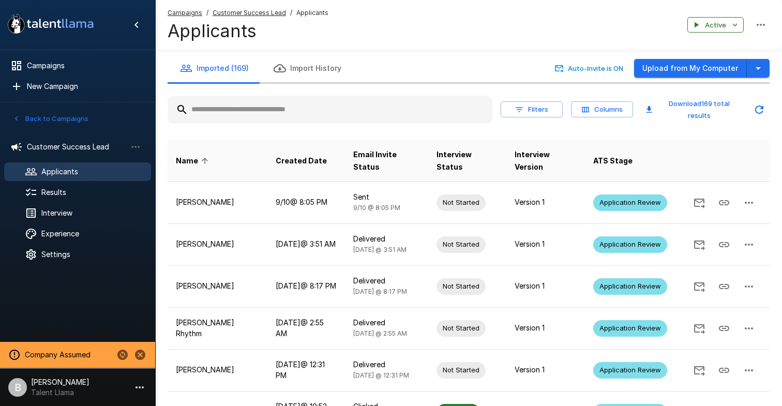
click at [288, 106] on input "text" at bounding box center [330, 109] width 325 height 19
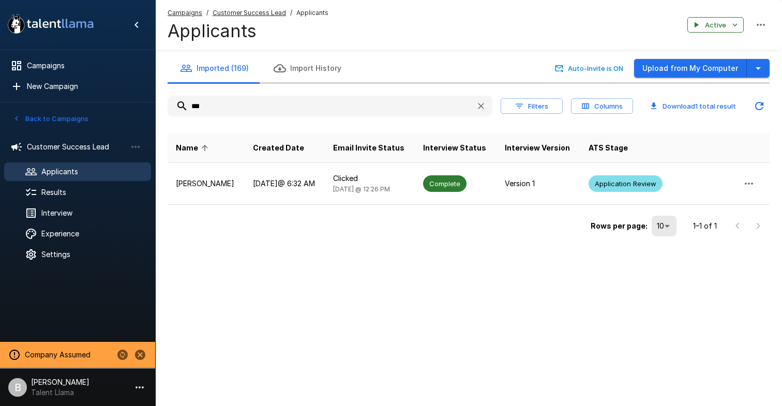
type input "***"
